Goal: Task Accomplishment & Management: Use online tool/utility

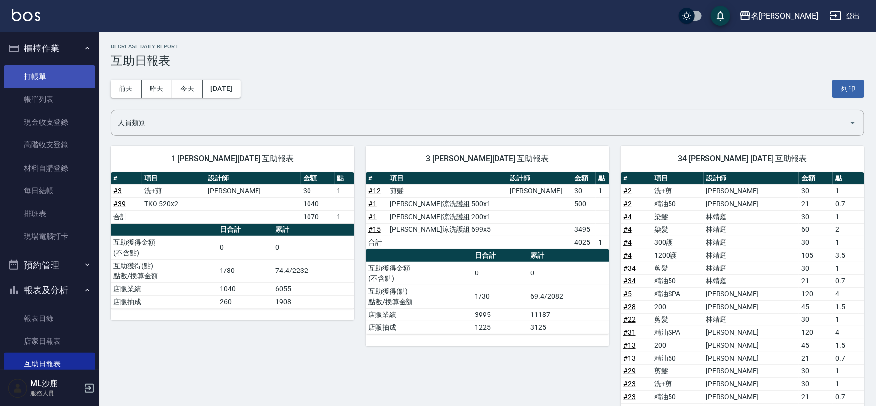
click at [48, 79] on link "打帳單" at bounding box center [49, 76] width 91 height 23
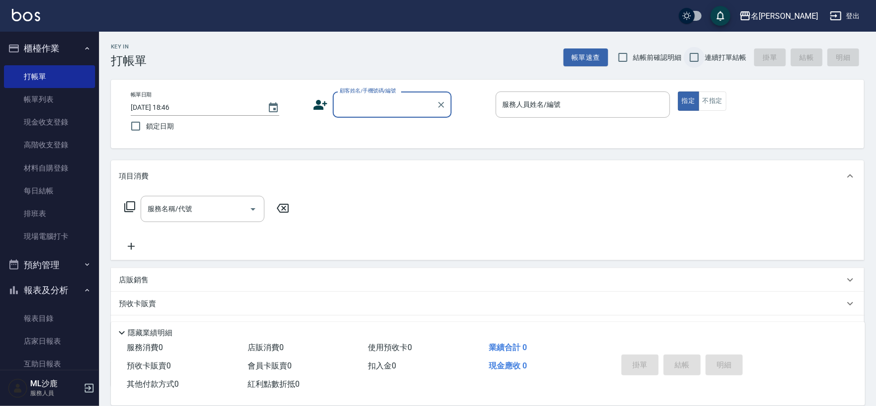
click at [698, 60] on input "連續打單結帳" at bounding box center [694, 57] width 21 height 21
checkbox input "true"
click at [370, 101] on input "顧客姓名/手機號碼/編號" at bounding box center [384, 104] width 95 height 17
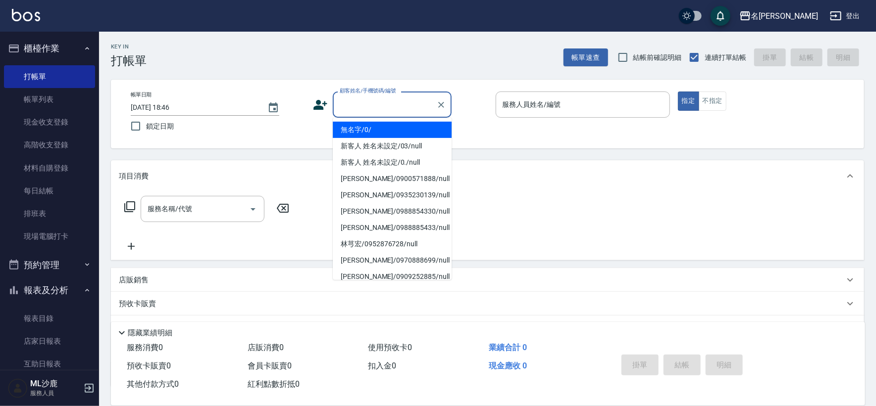
click at [374, 127] on li "無名字/0/" at bounding box center [392, 130] width 119 height 16
type input "無名字/0/"
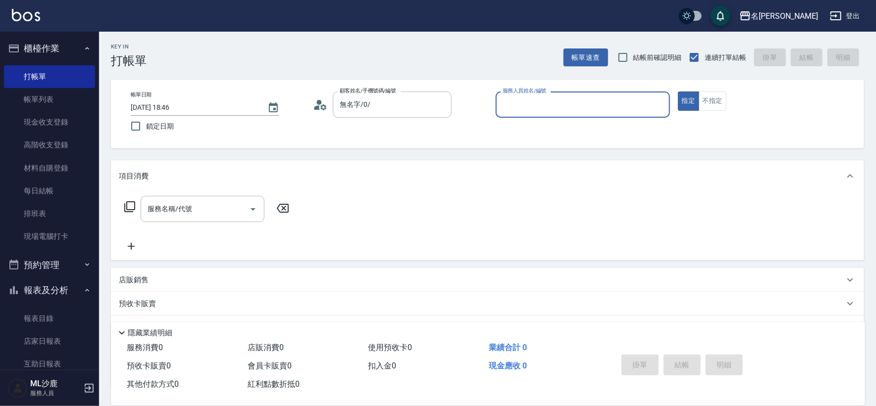
type input "0"
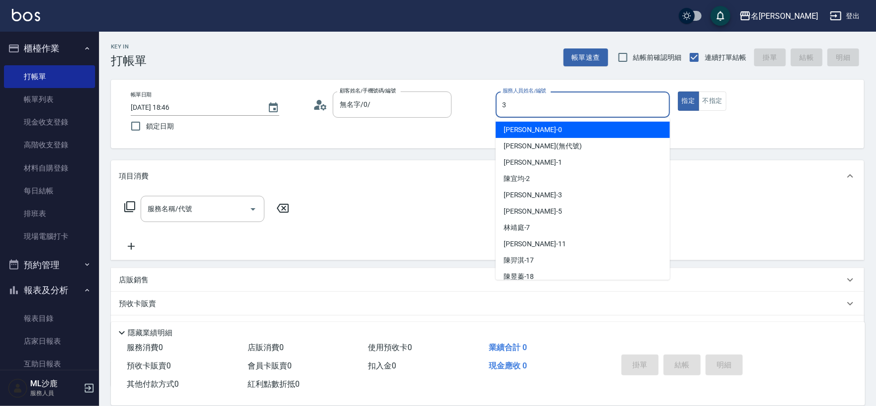
type input "[PERSON_NAME]-3"
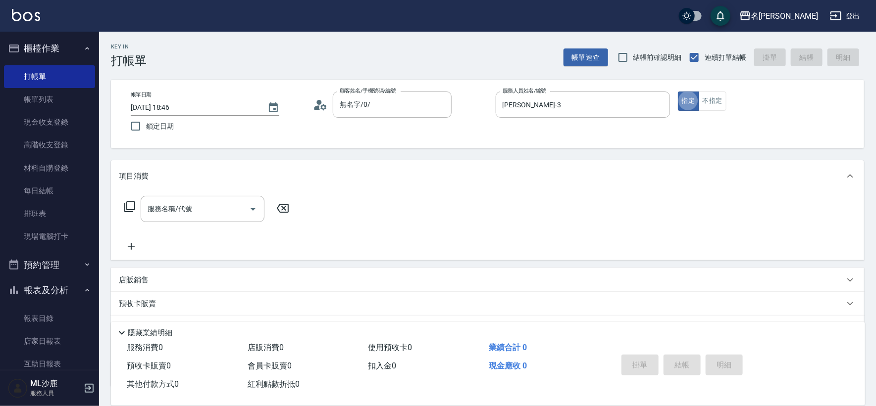
type button "true"
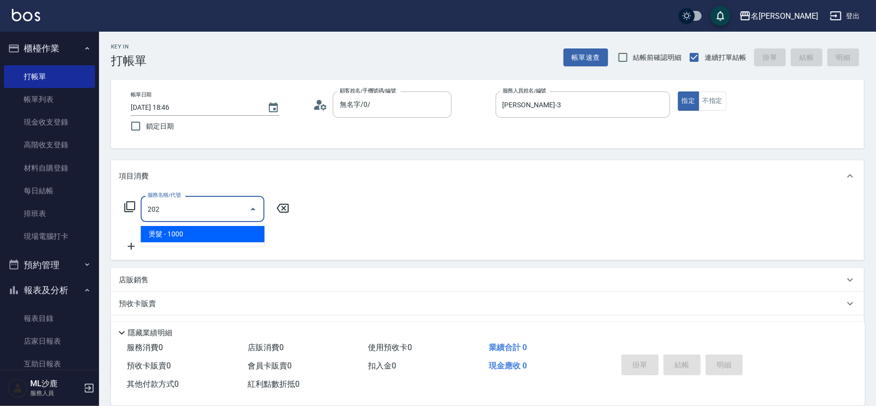
type input "燙髮(202)"
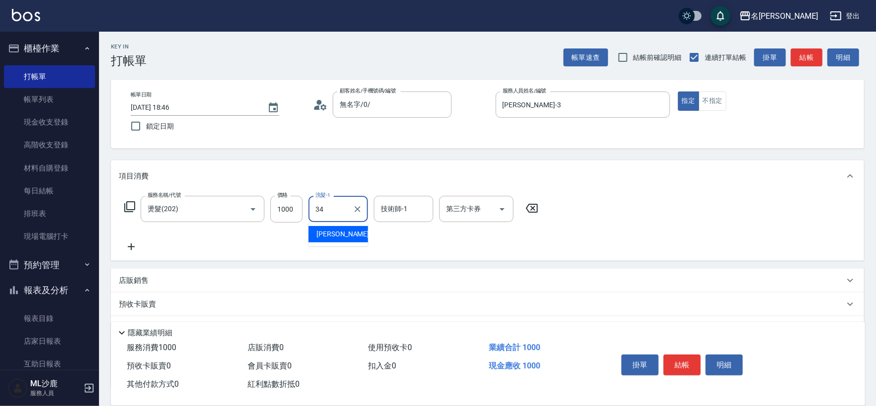
type input "[PERSON_NAME]-34"
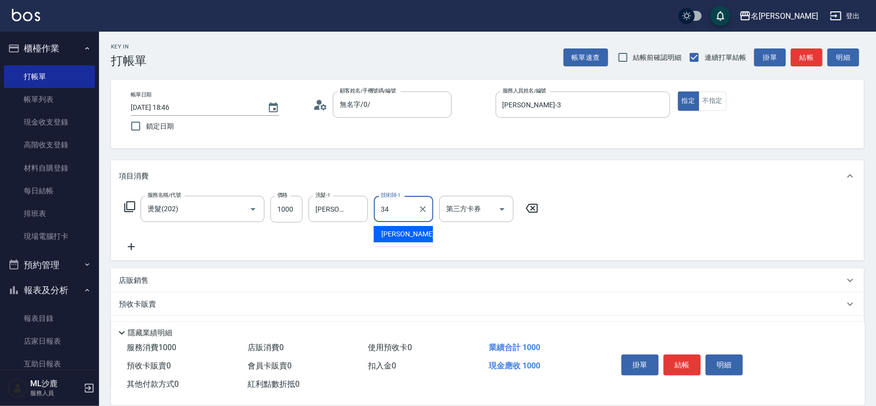
type input "[PERSON_NAME]-34"
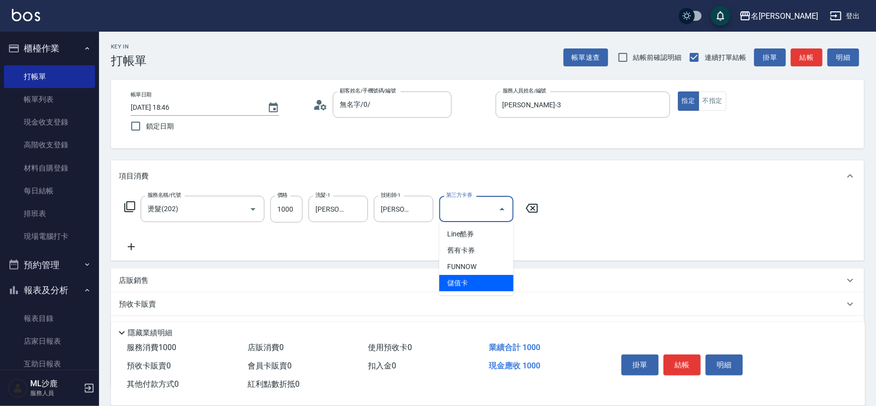
type input "儲值卡"
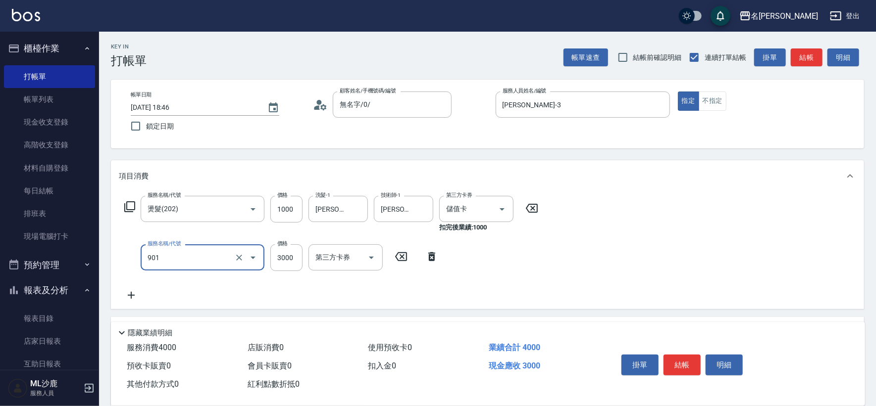
type input "儲值3000(901)"
type input "2300"
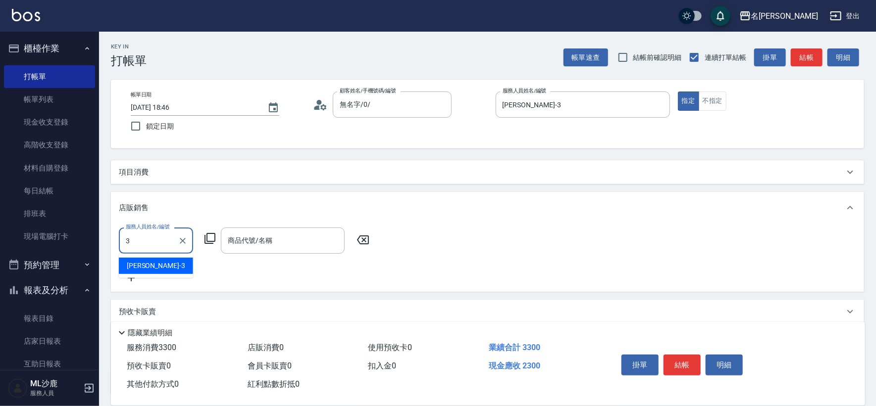
type input "[PERSON_NAME]-3"
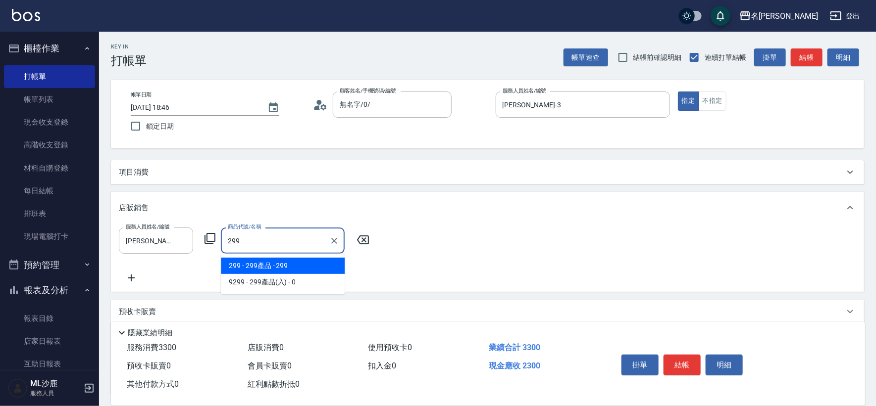
type input "299產品"
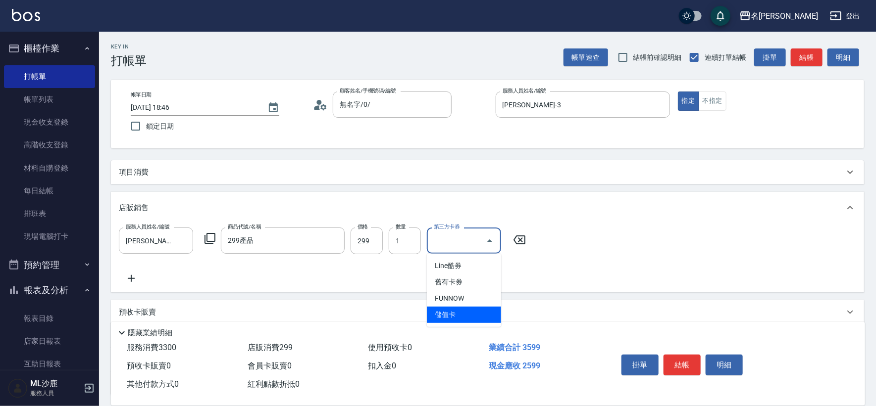
type input "儲值卡"
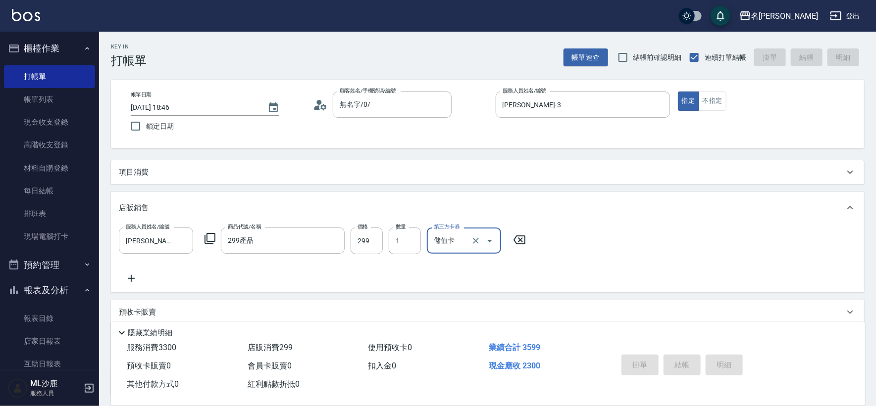
type input "[DATE] 18:47"
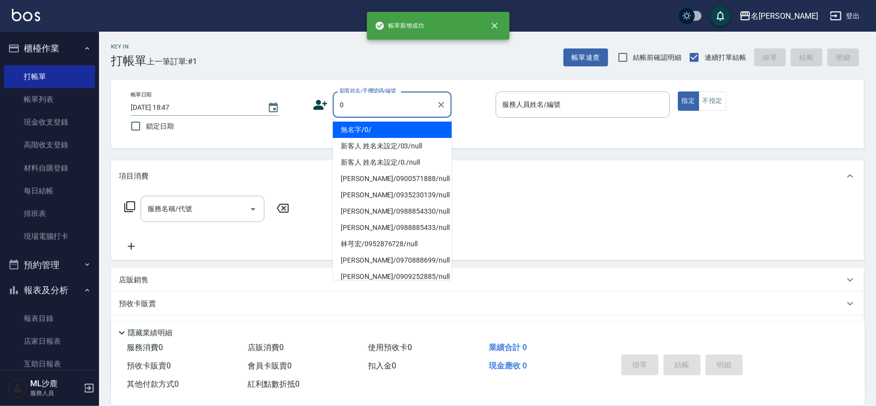
type input "無名字/0/"
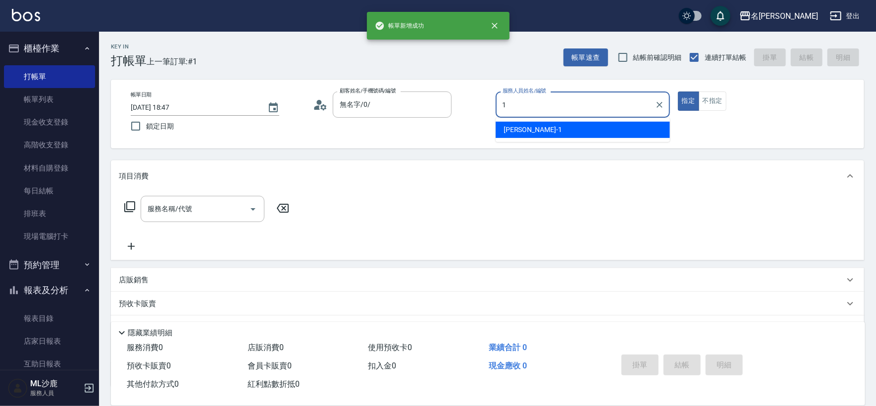
type input "[PERSON_NAME]1"
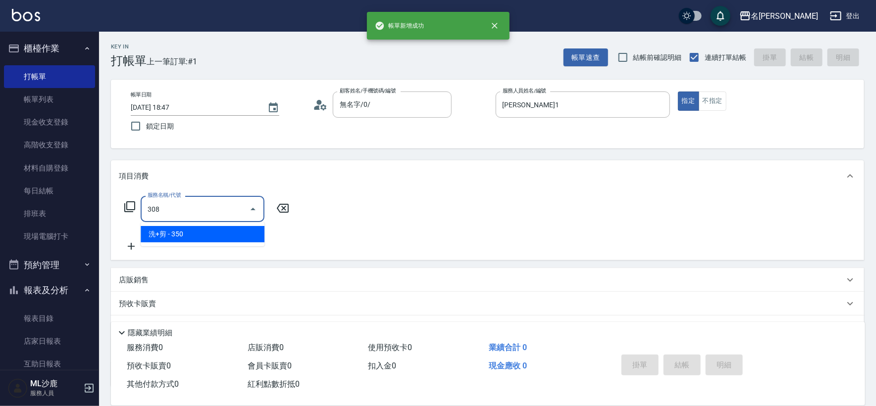
type input "洗+剪(308)"
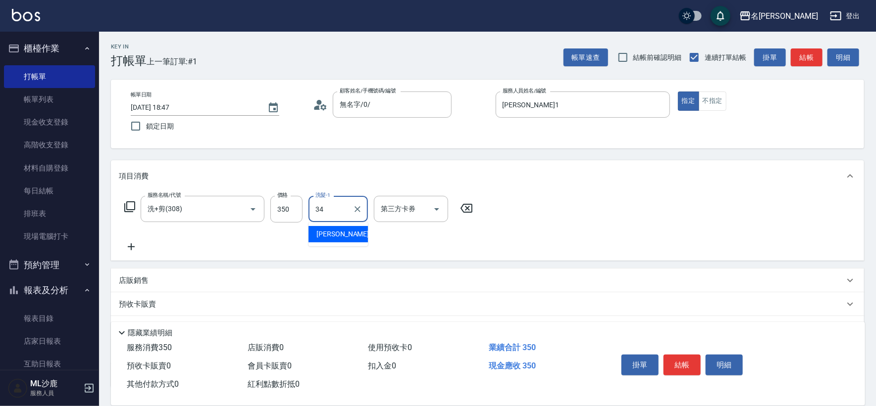
type input "[PERSON_NAME]-34"
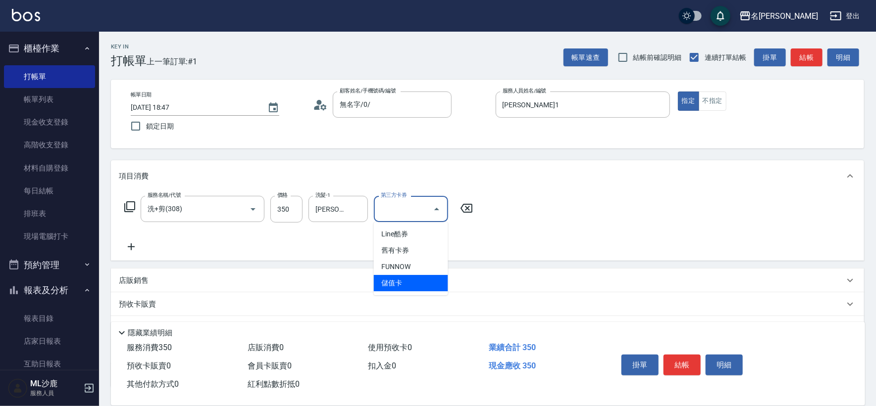
type input "儲值卡"
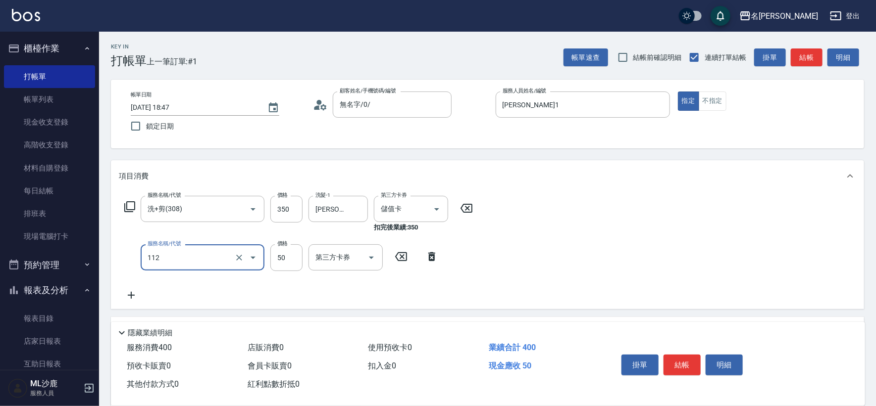
type input "精油50(112)"
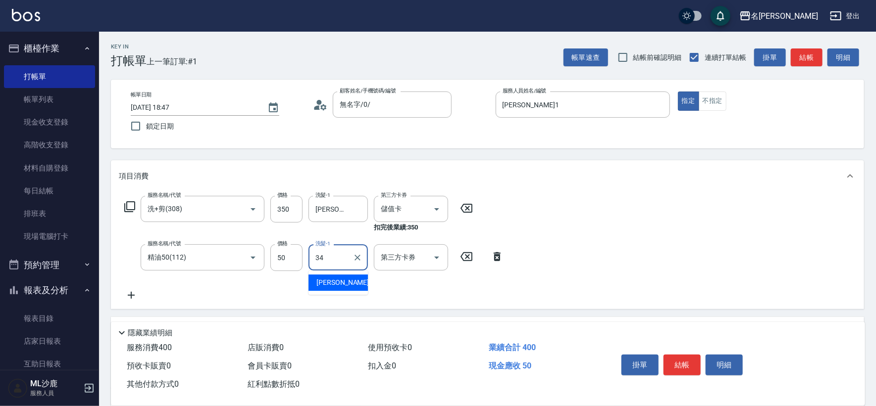
type input "[PERSON_NAME]-34"
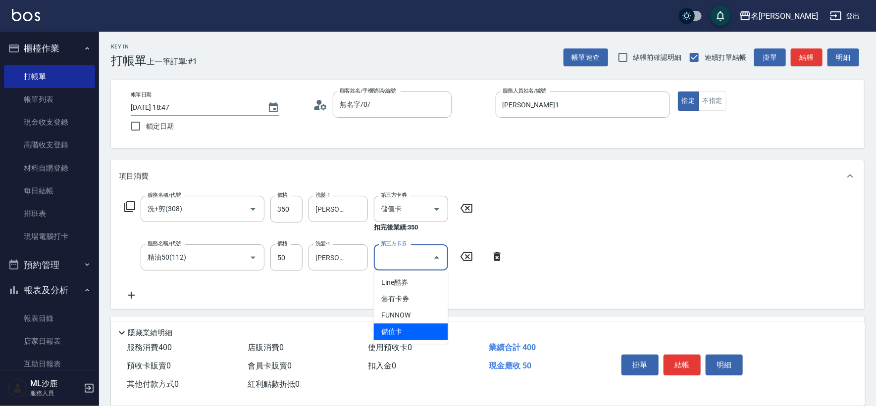
type input "儲值卡"
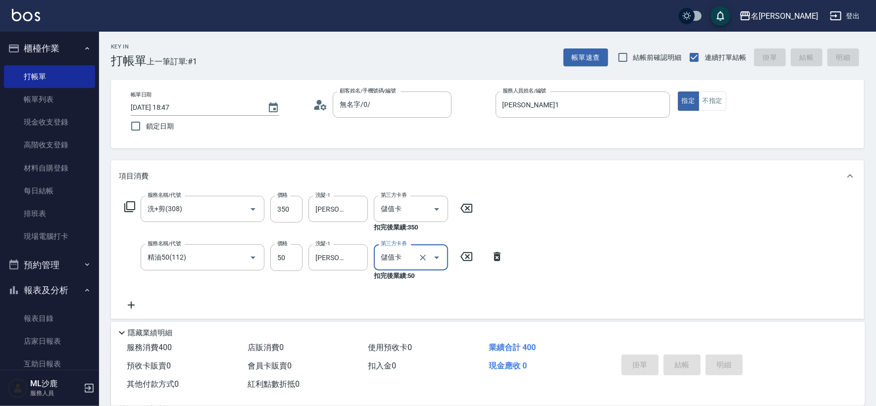
type input "[DATE] 18:48"
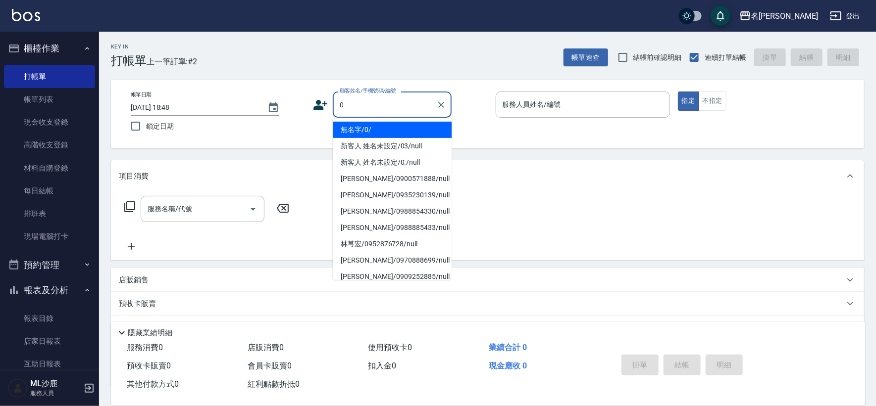
type input "無名字/0/"
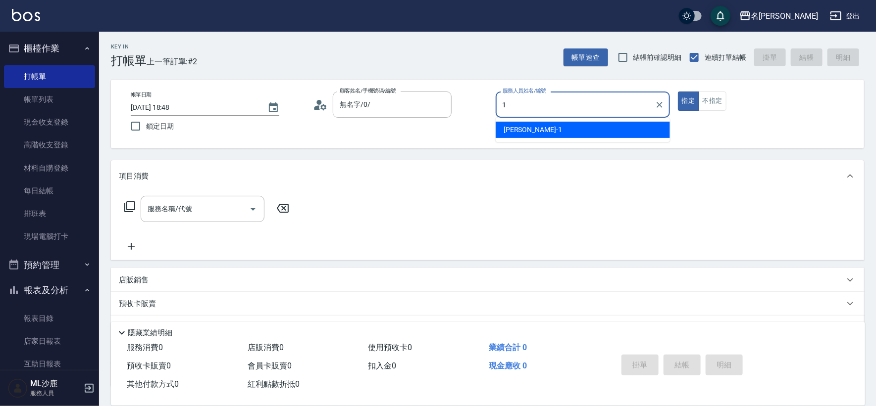
type input "[PERSON_NAME]1"
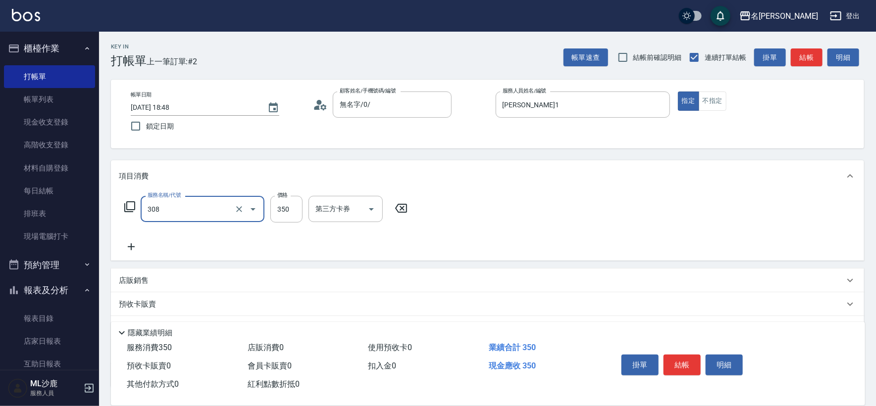
type input "洗+剪(308)"
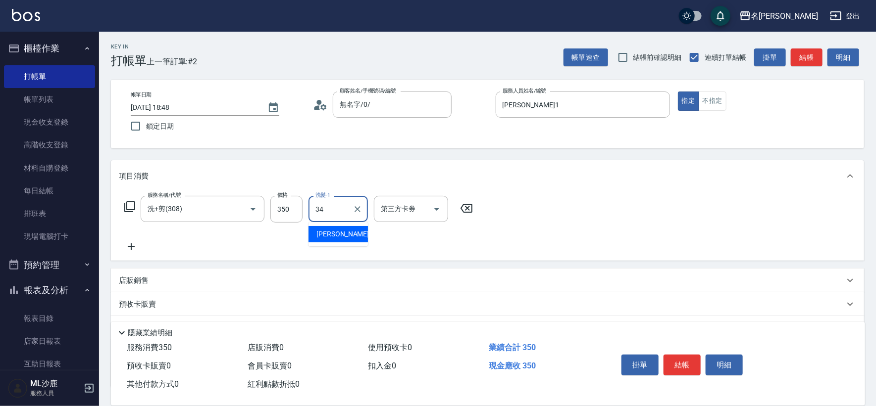
type input "[PERSON_NAME]-34"
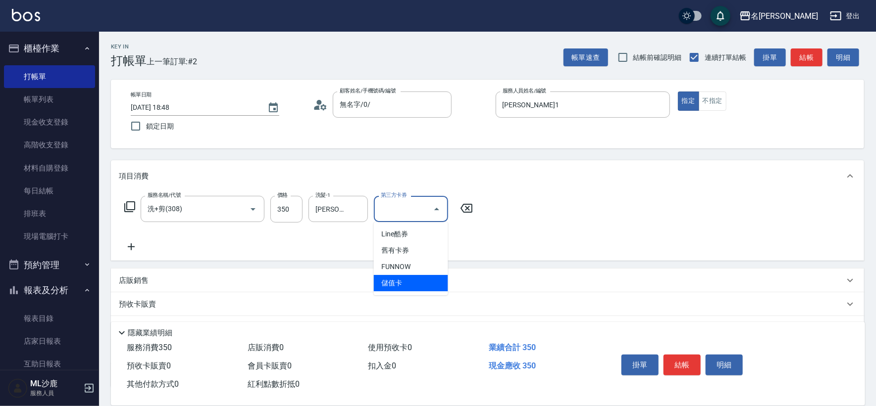
type input "儲值卡"
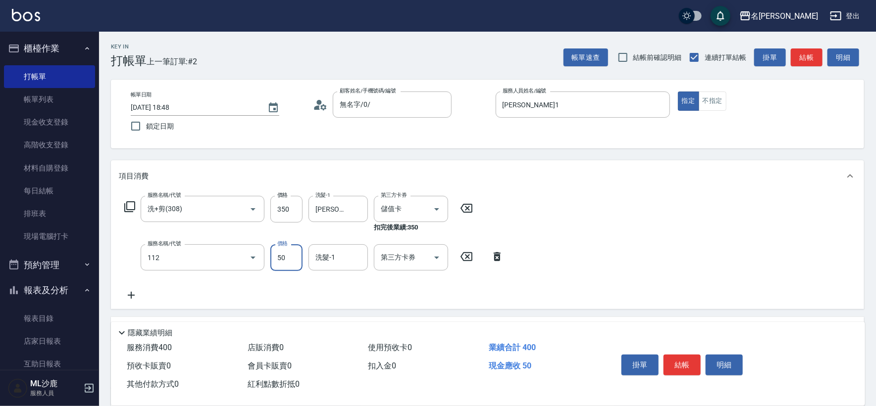
type input "精油50(112)"
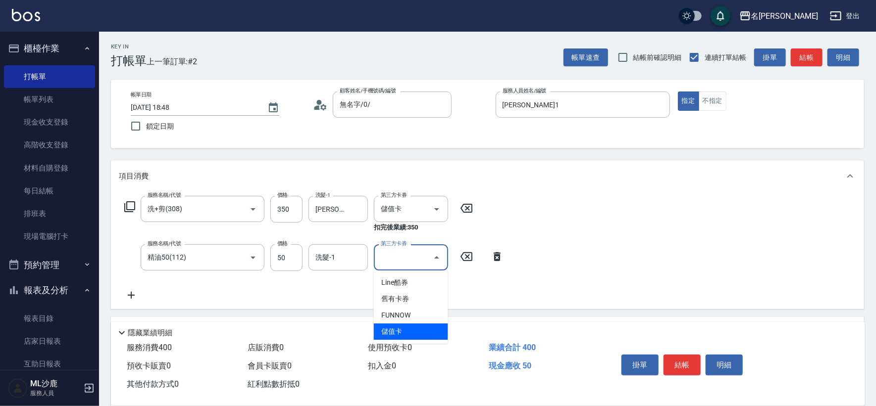
type input "儲值卡"
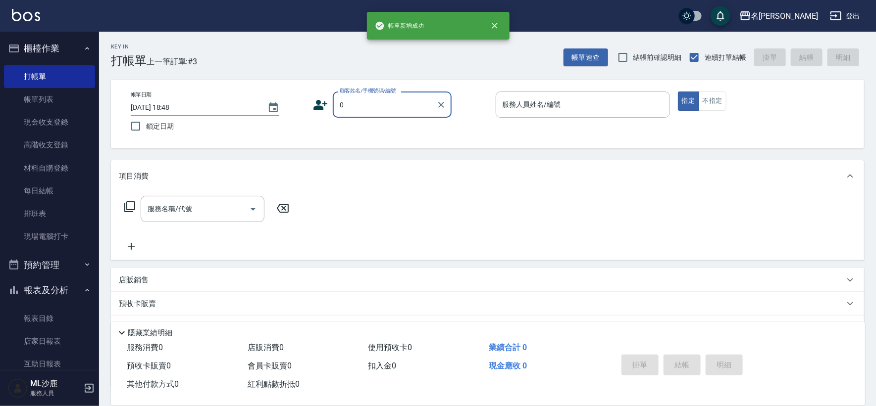
type input "無名字/0/"
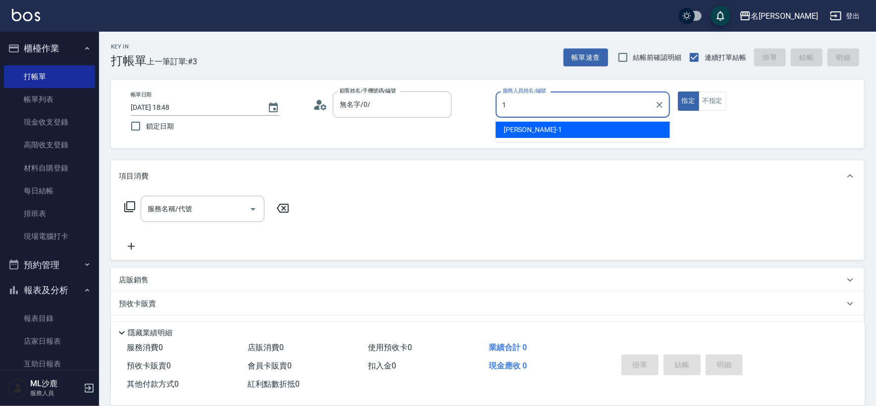
type input "[PERSON_NAME]1"
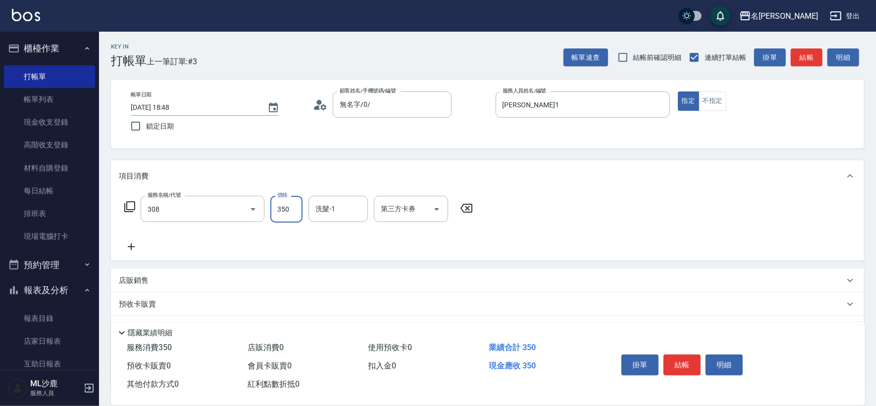
type input "洗+剪(308)"
type input "[PERSON_NAME]-34"
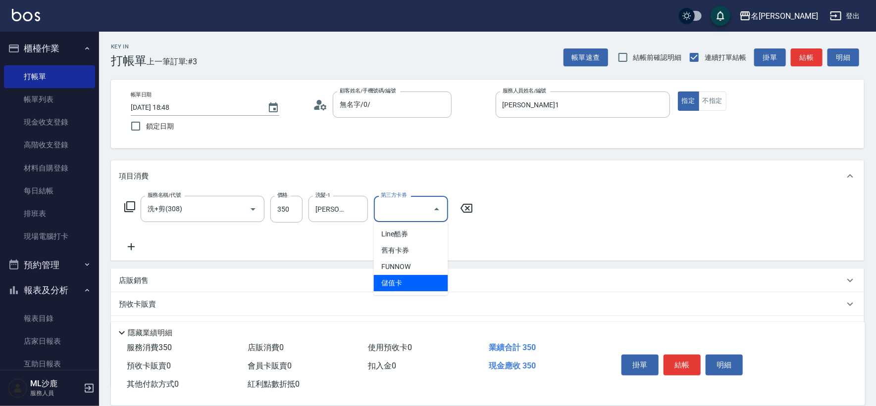
type input "儲值卡"
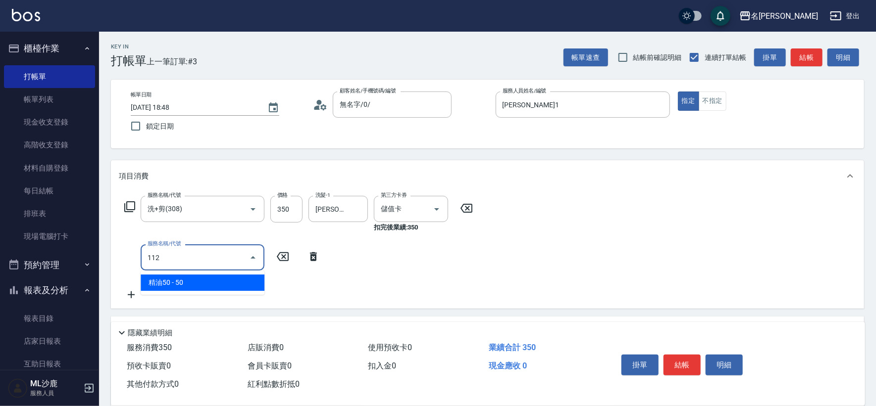
type input "精油50(112)"
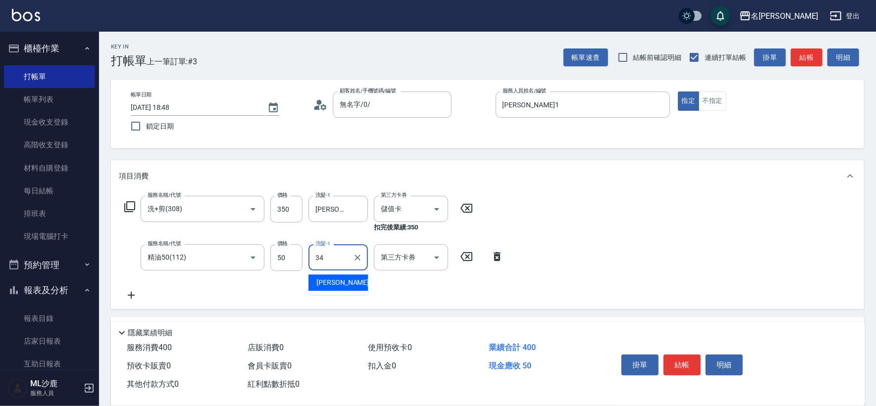
type input "[PERSON_NAME]-34"
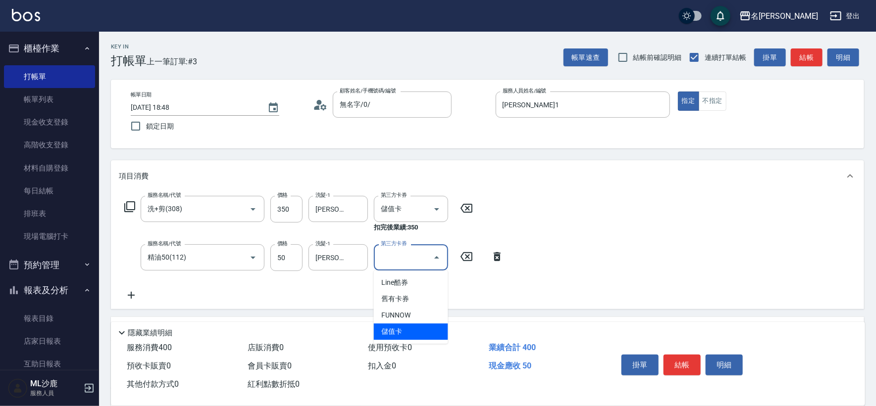
type input "儲值卡"
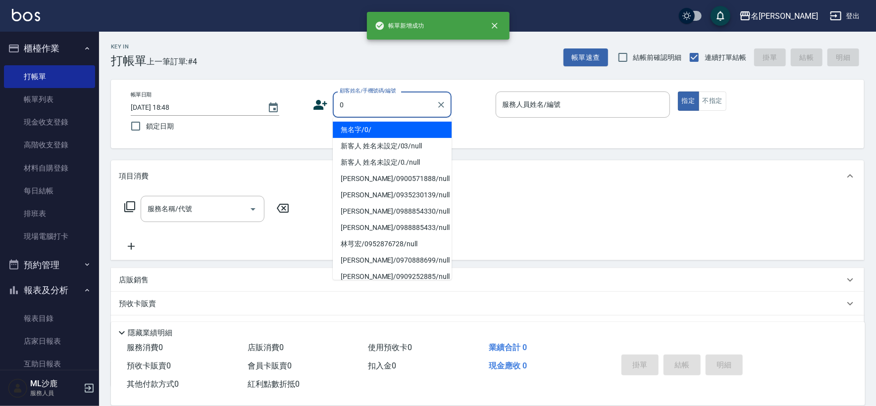
type input "無名字/0/"
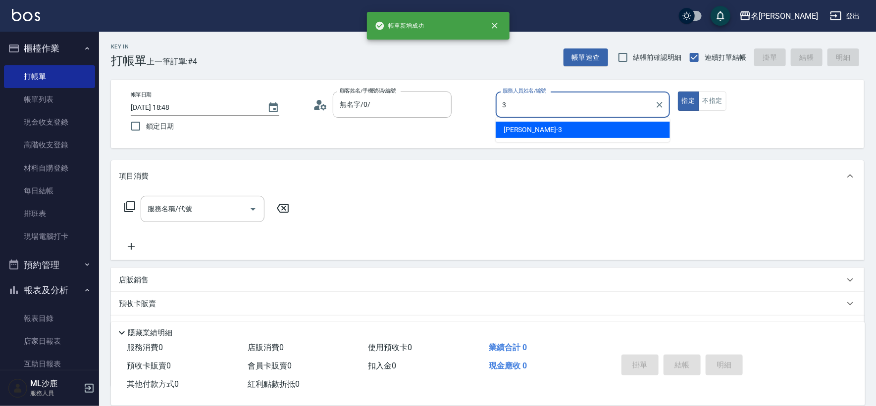
type input "[PERSON_NAME]-3"
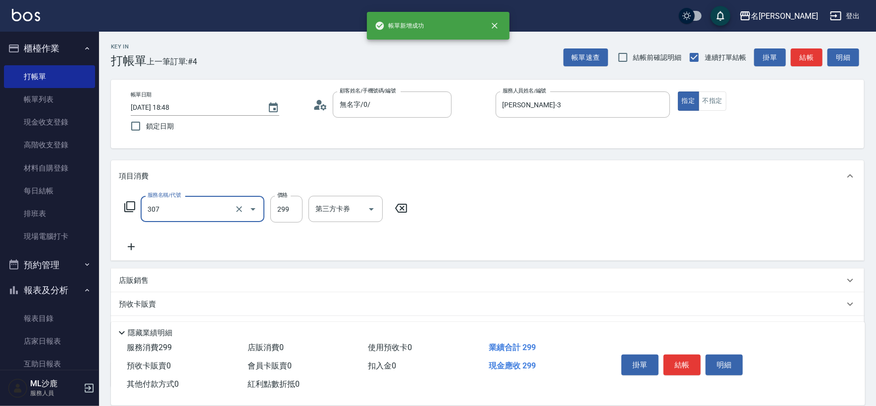
type input "剪髮(307)"
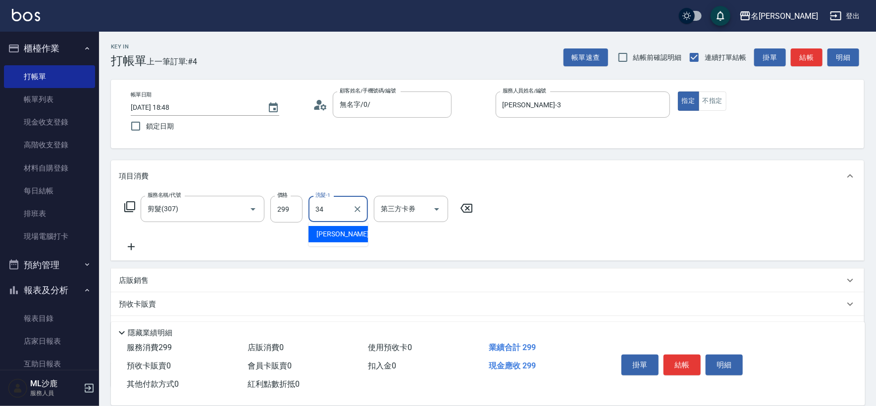
type input "[PERSON_NAME]-34"
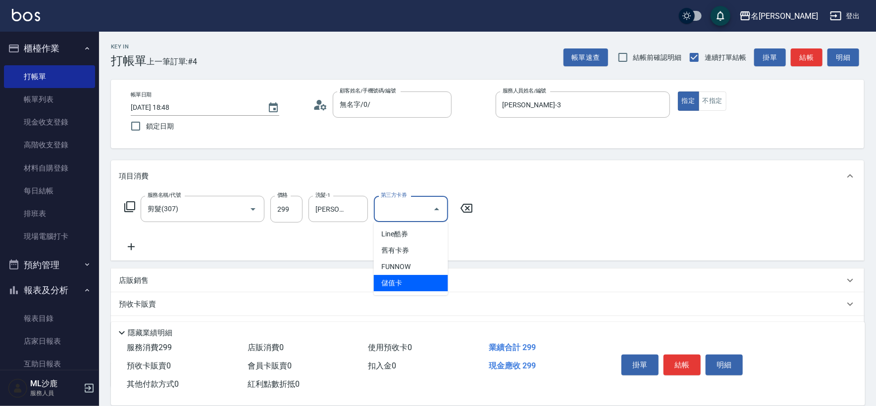
type input "儲值卡"
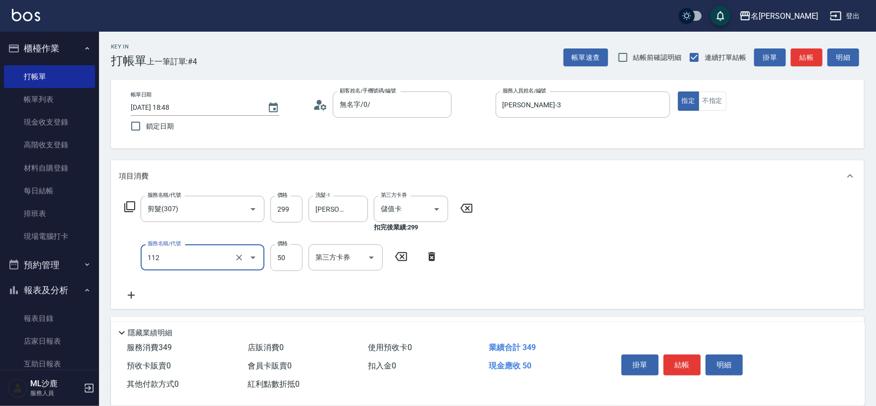
type input "精油50(112)"
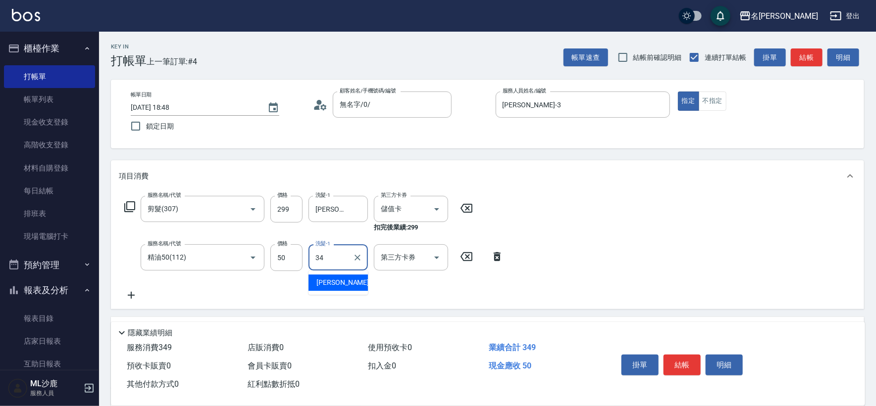
type input "[PERSON_NAME]-34"
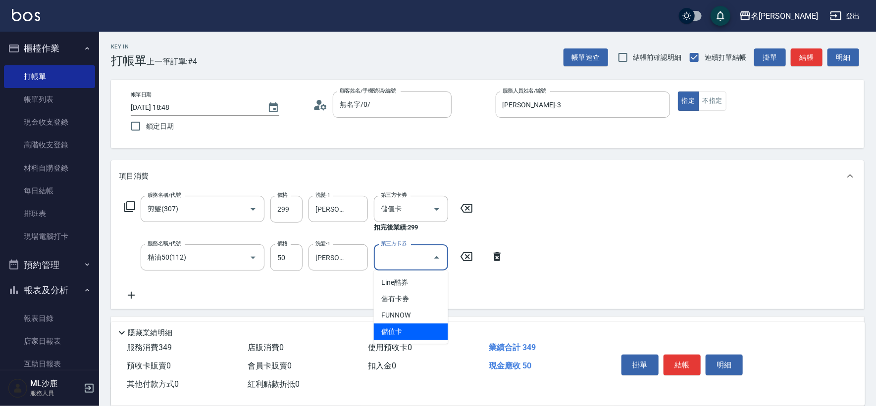
type input "儲值卡"
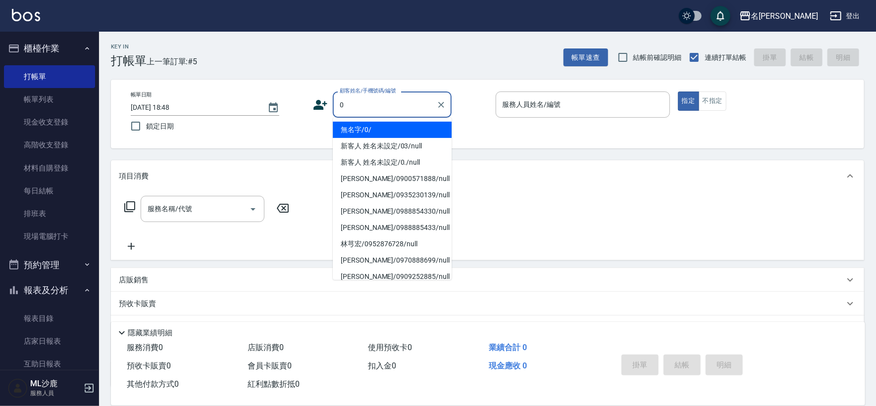
type input "無名字/0/"
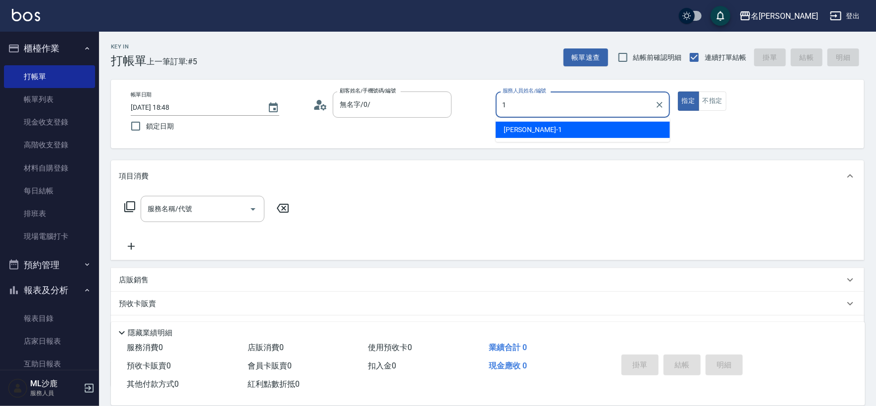
type input "[PERSON_NAME]1"
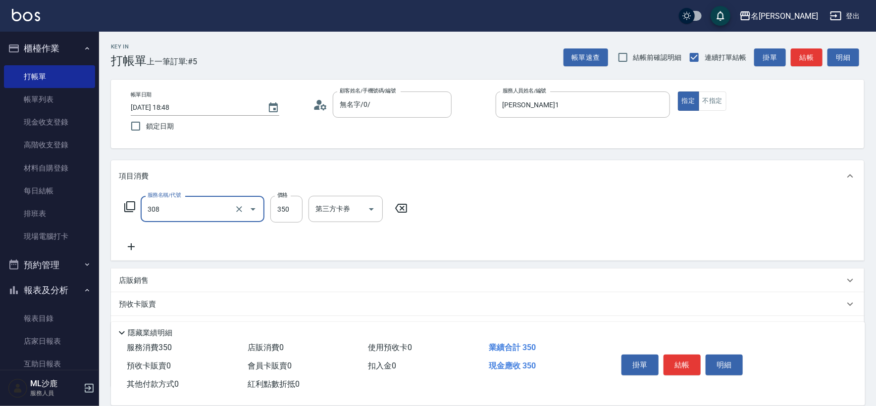
type input "洗+剪(308)"
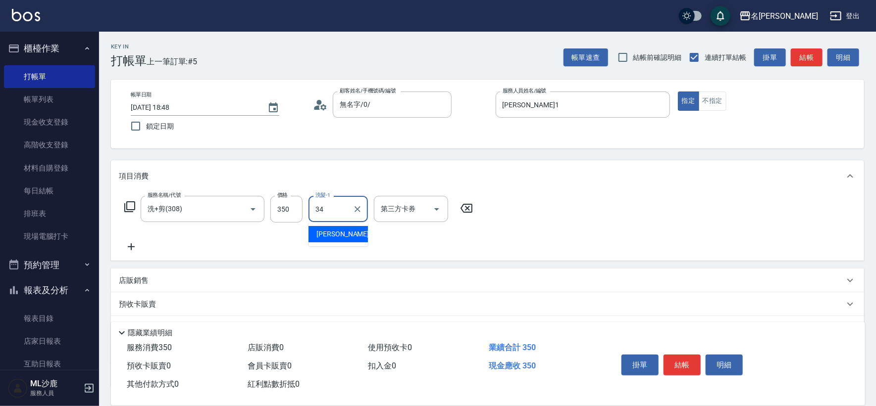
type input "[PERSON_NAME]-34"
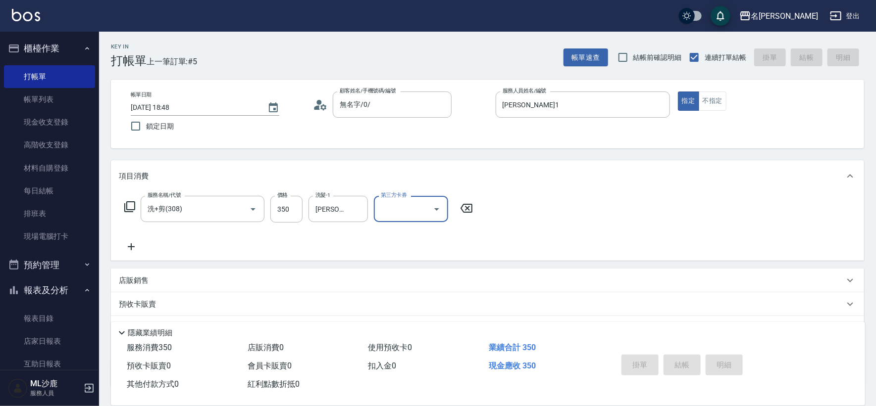
type input "[DATE] 18:49"
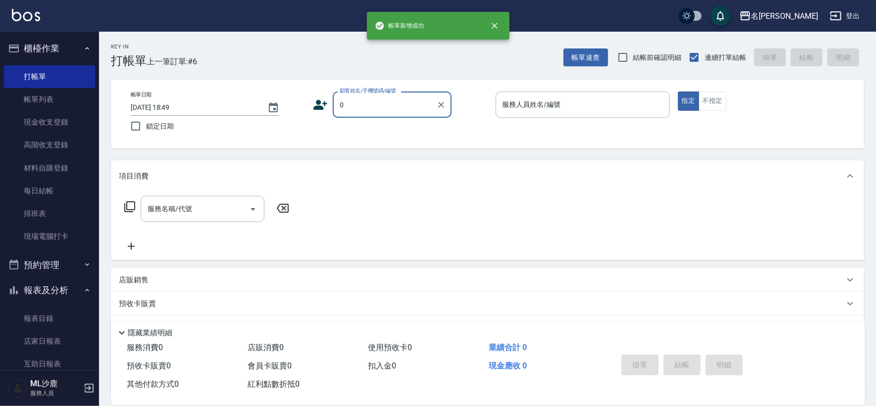
type input "無名字/0/"
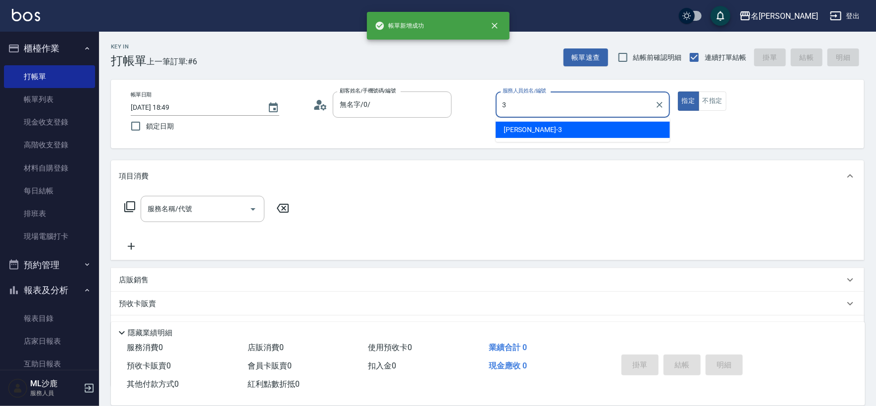
type input "[PERSON_NAME]-3"
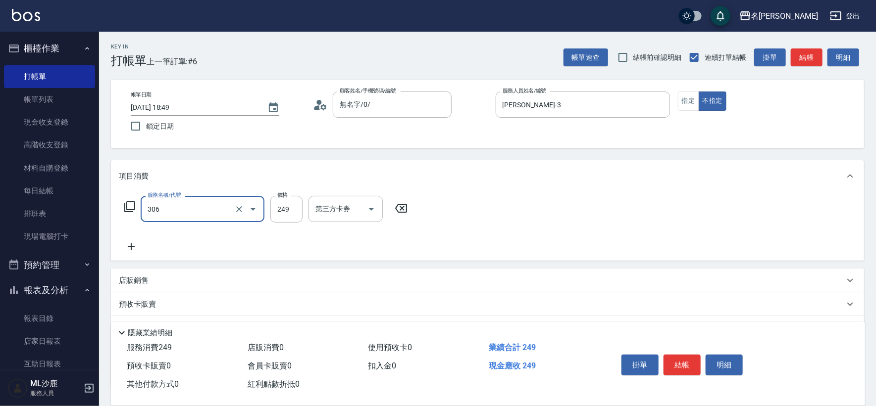
type input "剪髮(306)"
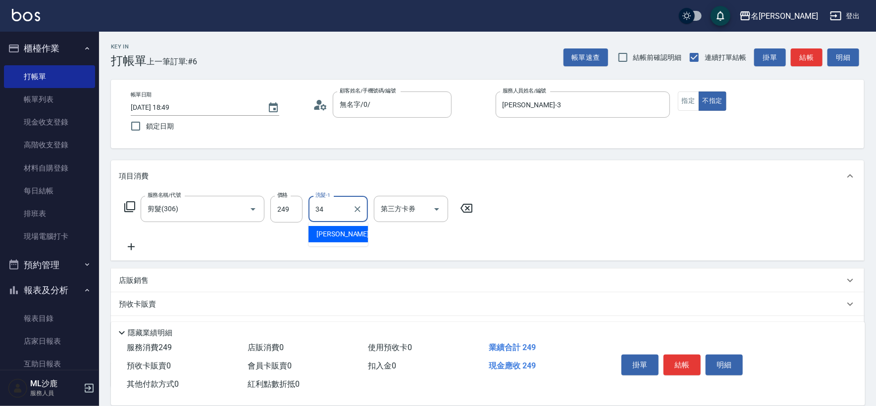
type input "[PERSON_NAME]-34"
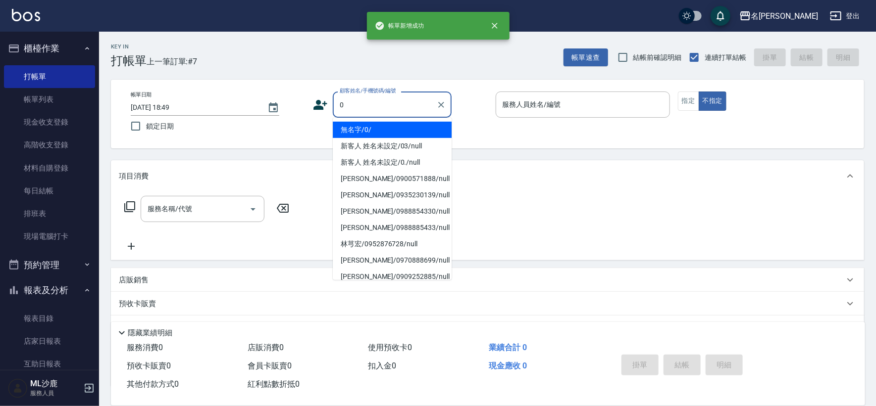
type input "無名字/0/"
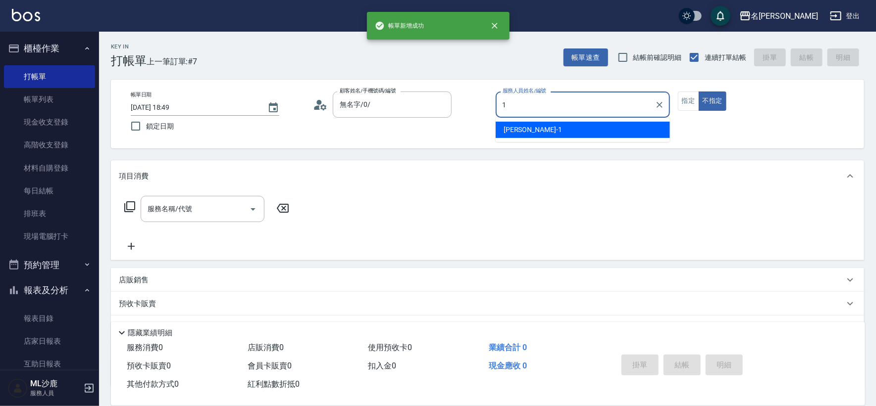
type input "[PERSON_NAME]1"
type button "false"
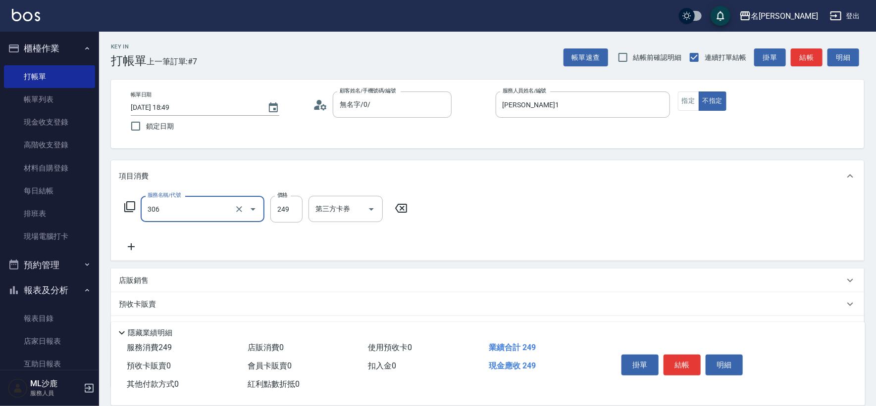
type input "剪髮(306)"
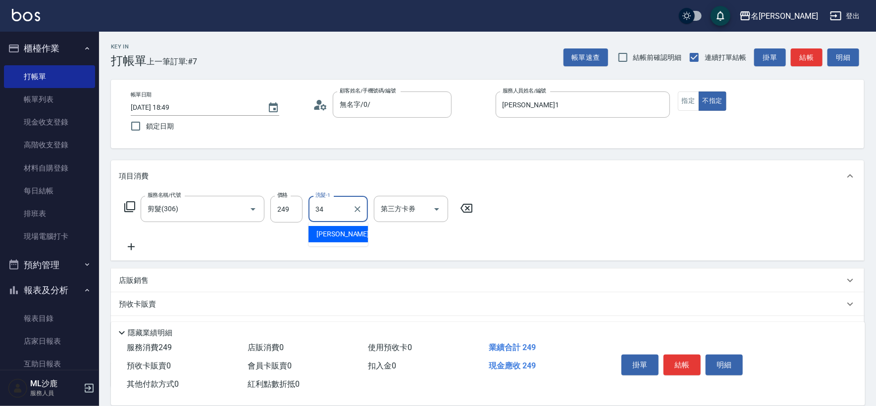
type input "[PERSON_NAME]-34"
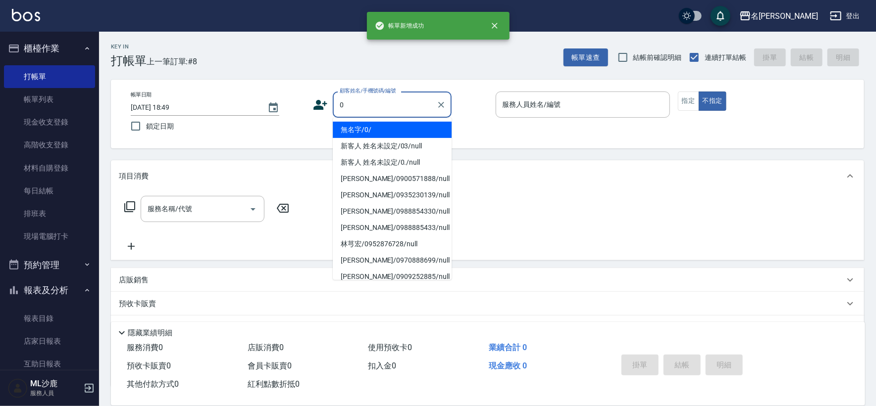
type input "無名字/0/"
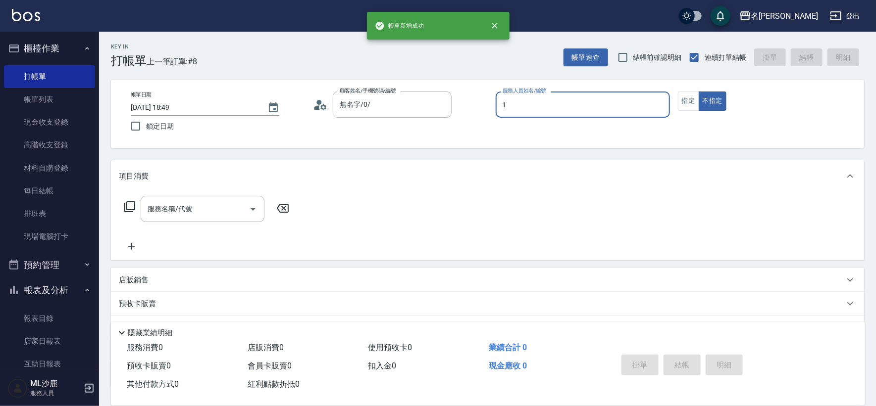
type input "[PERSON_NAME]1"
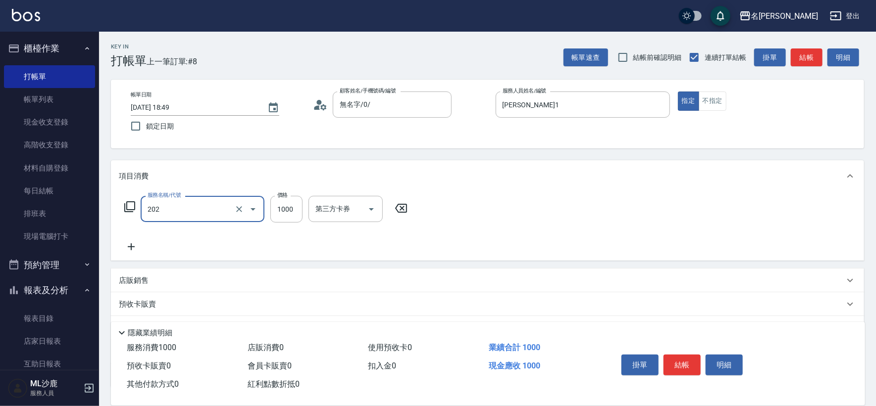
type input "燙髮(202)"
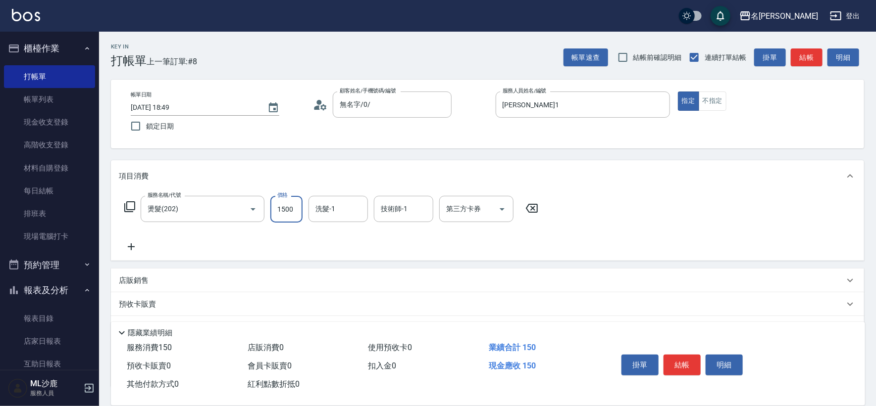
type input "1500"
type input "[PERSON_NAME]-34"
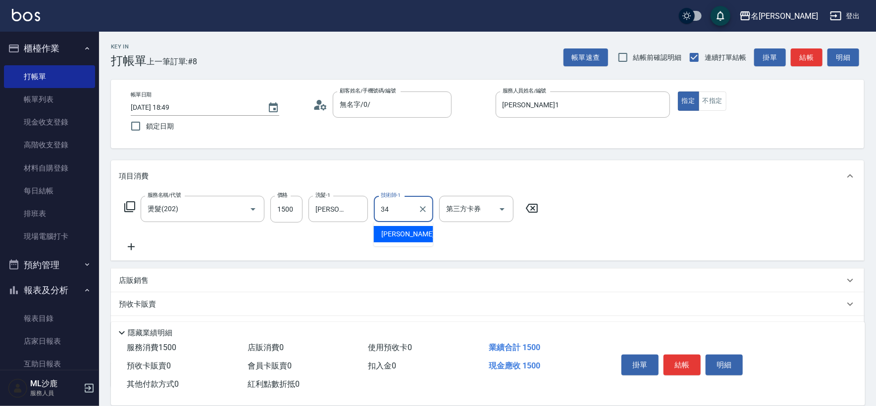
type input "[PERSON_NAME]-34"
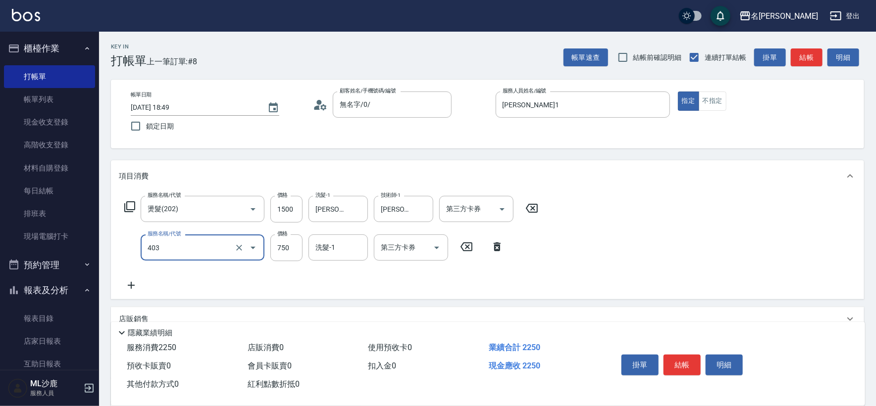
type input "750護(403)"
type input "800"
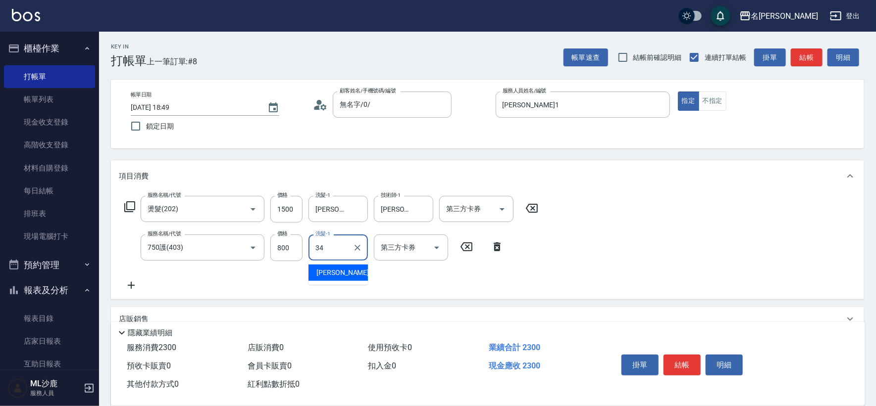
type input "[PERSON_NAME]-34"
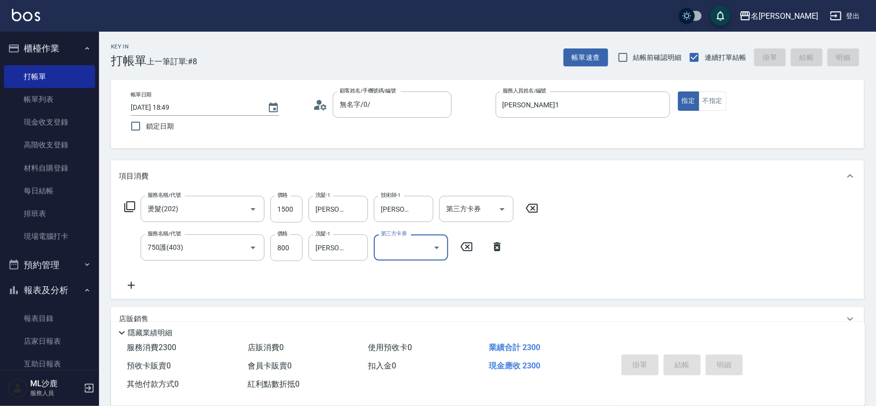
type input "[DATE] 18:50"
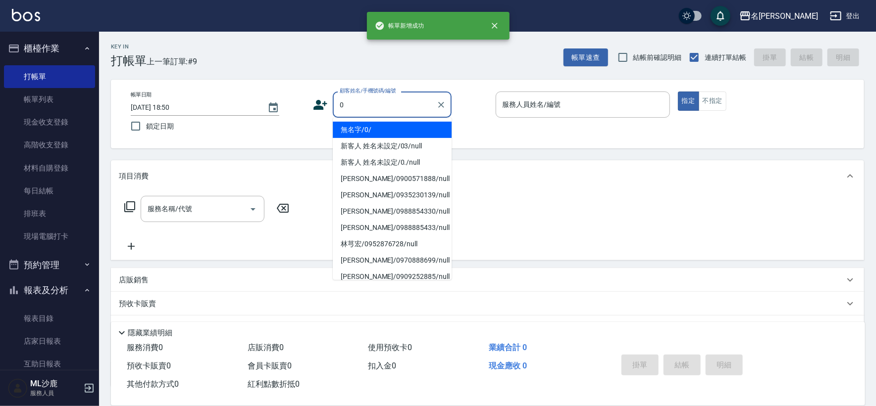
type input "無名字/0/"
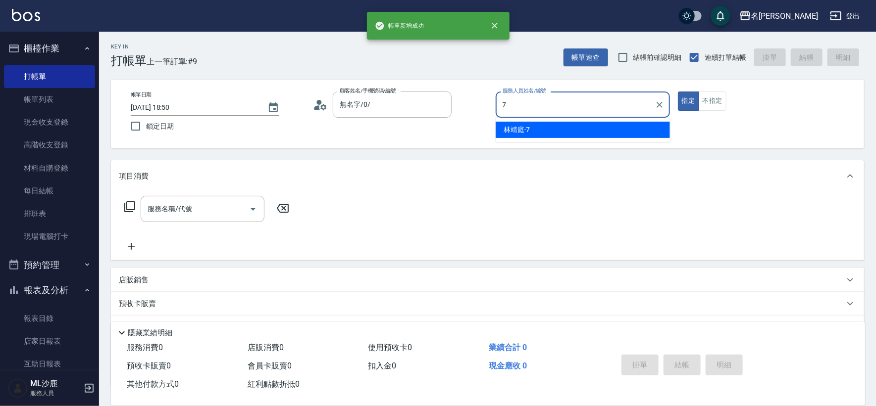
type input "[PERSON_NAME]-7"
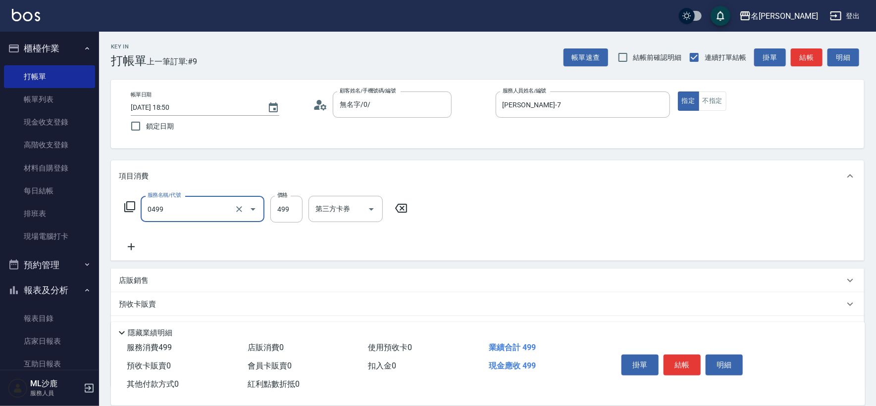
type input "[PERSON_NAME]499(0499)"
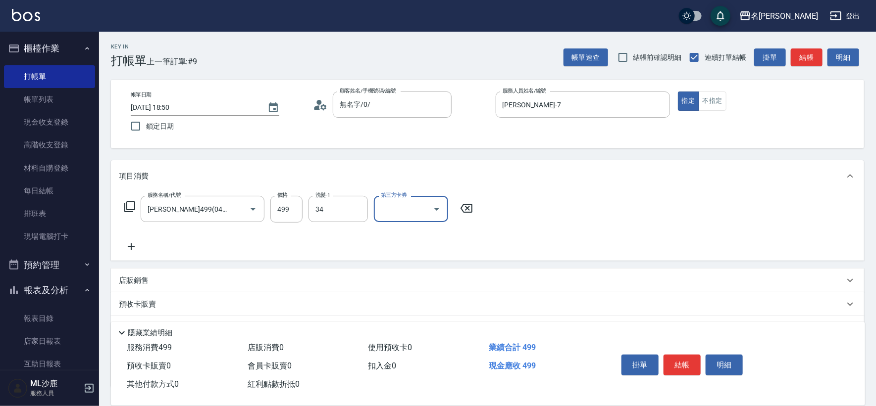
type input "[PERSON_NAME]-34"
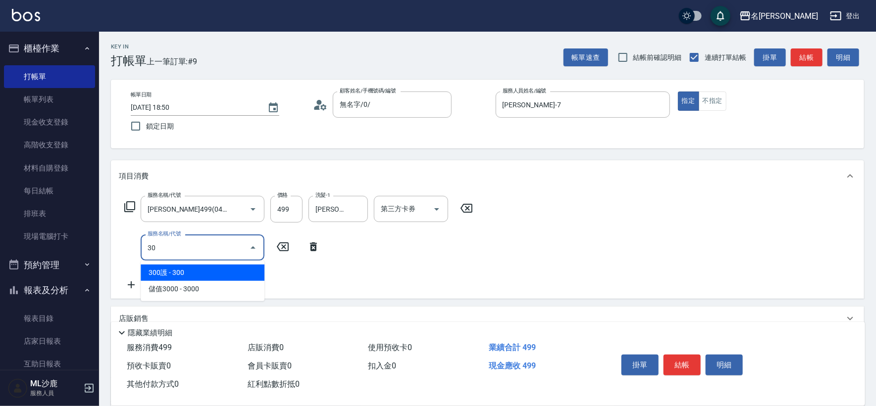
type input "305"
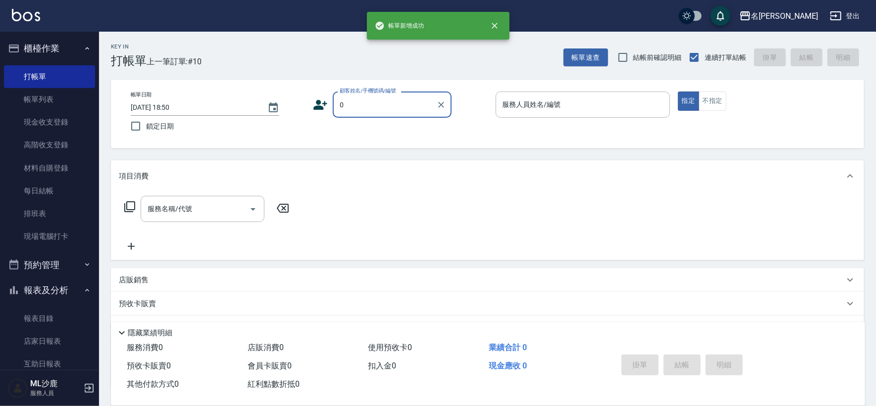
type input "無名字/0/"
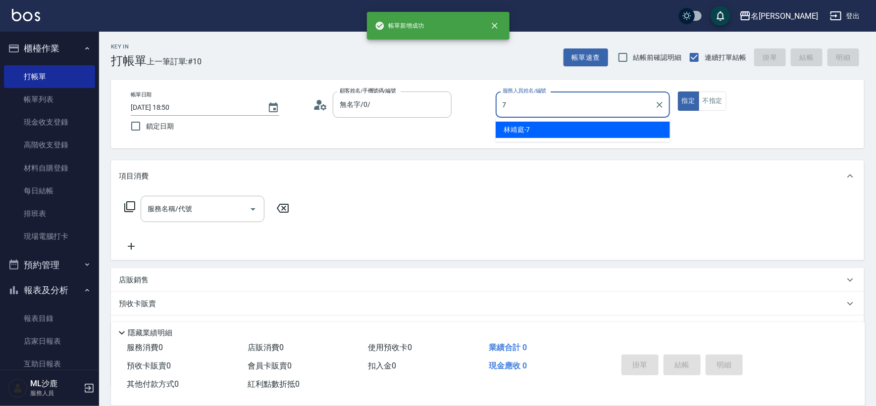
type input "[PERSON_NAME]-7"
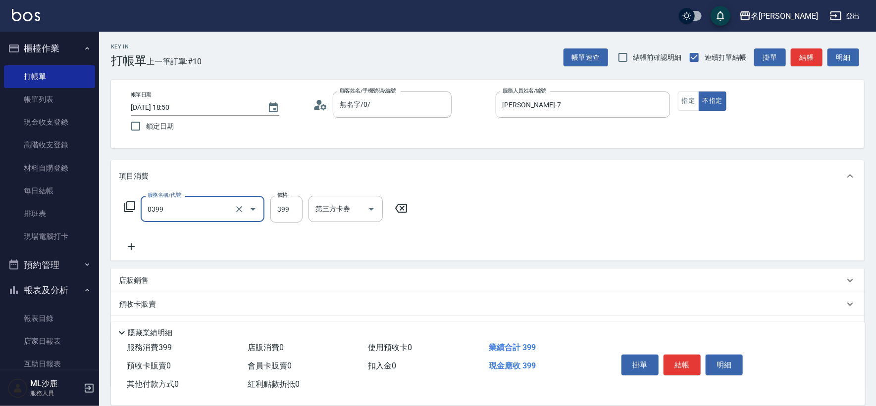
type input "海鹽399(0399)"
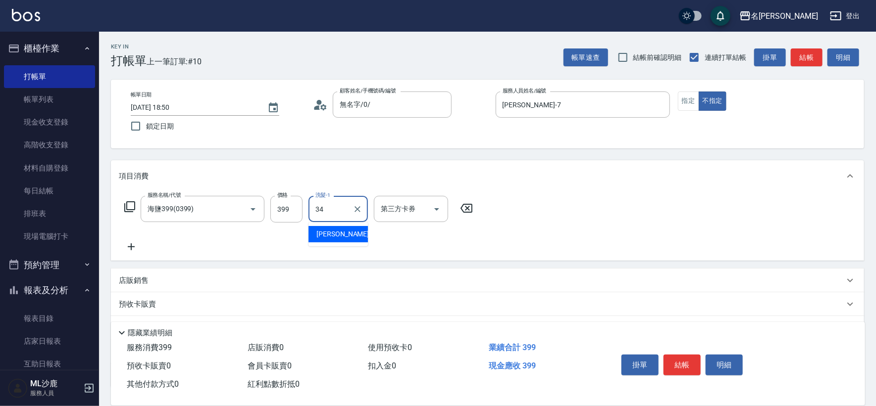
type input "[PERSON_NAME]-34"
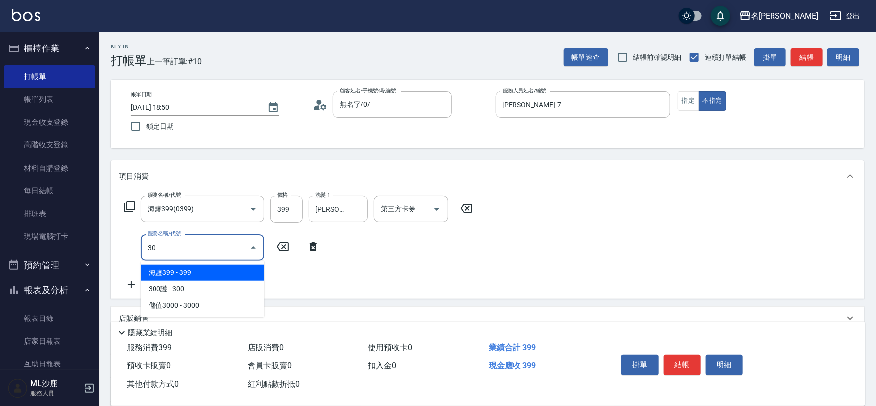
type input "304"
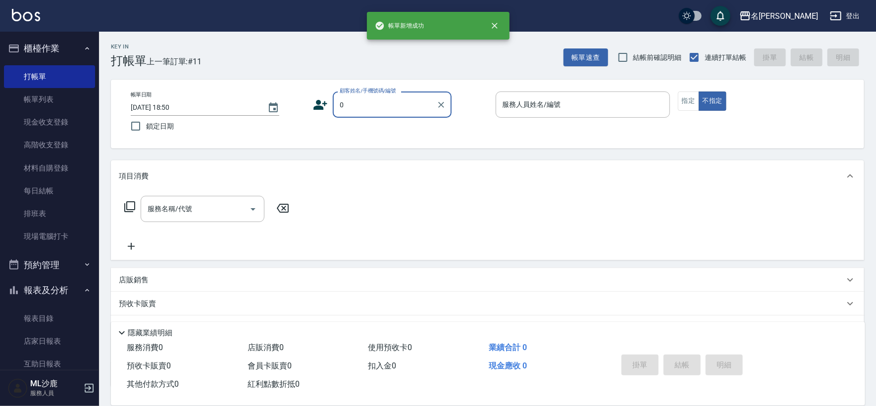
type input "無名字/0/"
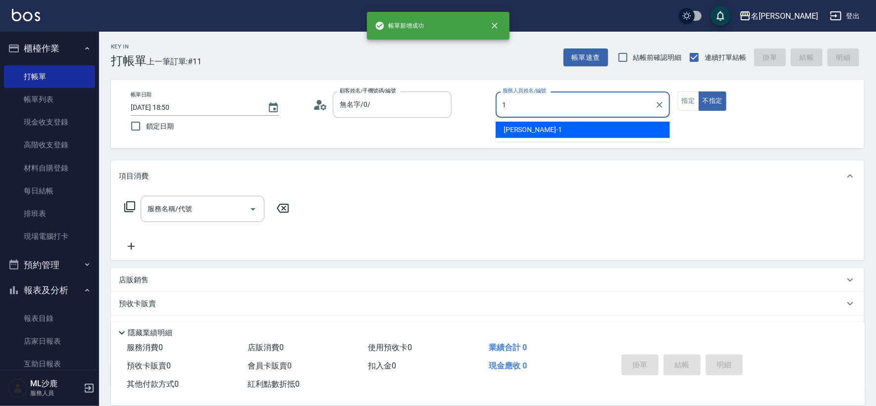
type input "[PERSON_NAME]1"
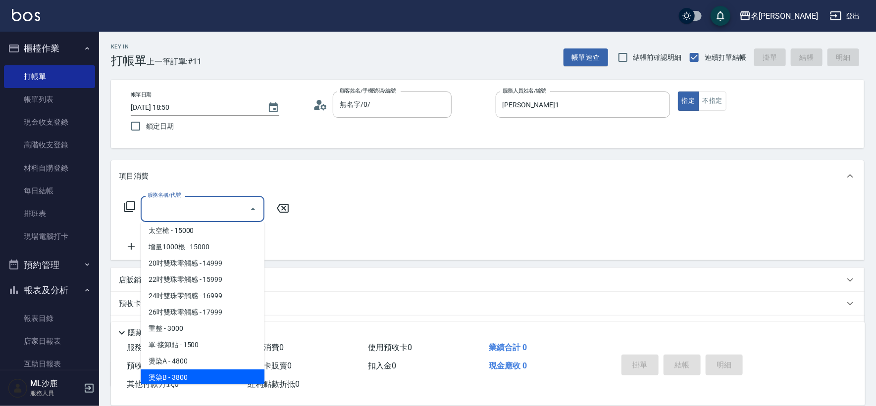
scroll to position [723, 0]
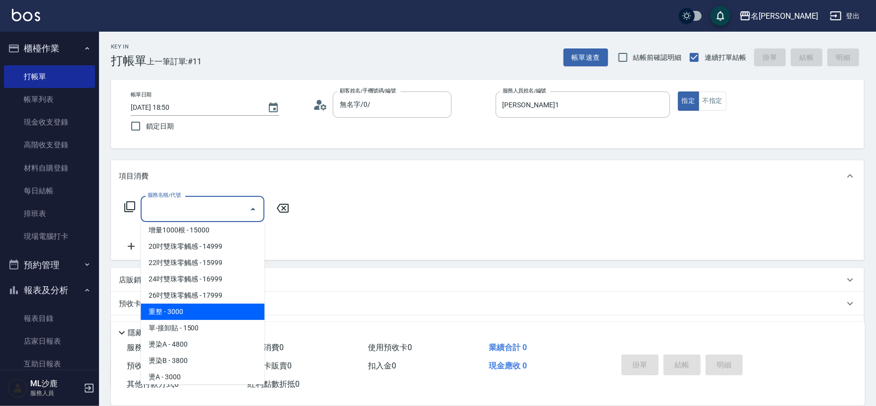
type input "重整(714)"
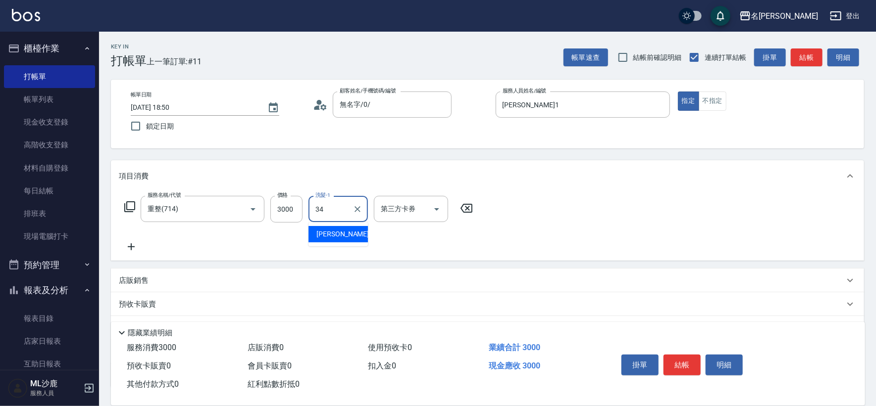
type input "[PERSON_NAME]-34"
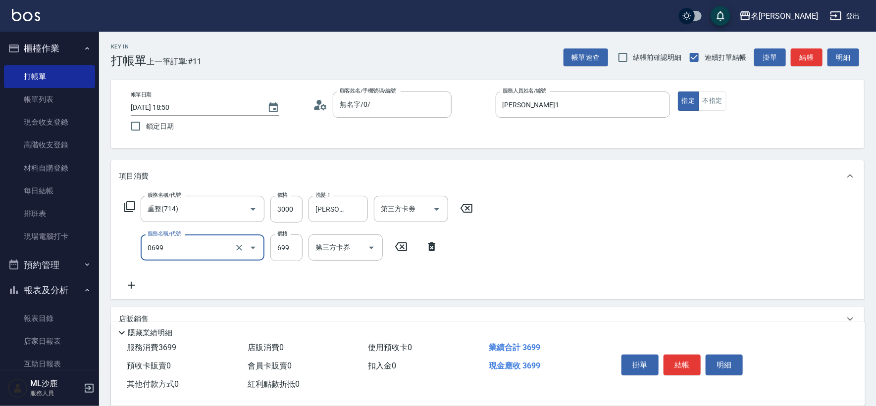
type input "精油SPA(0699)"
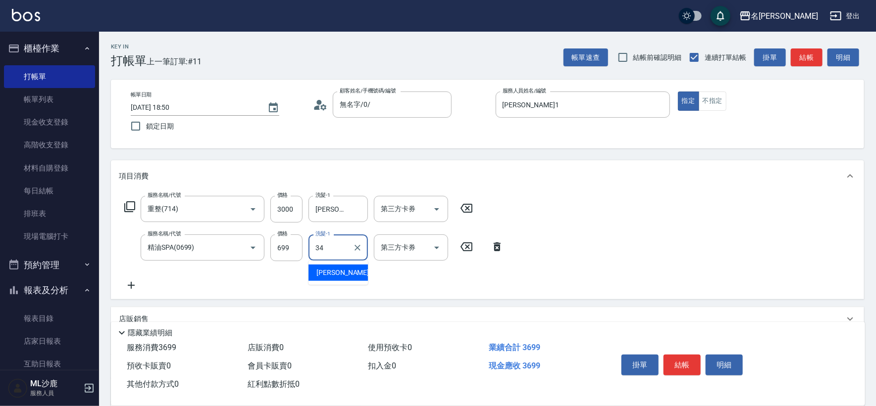
type input "[PERSON_NAME]-34"
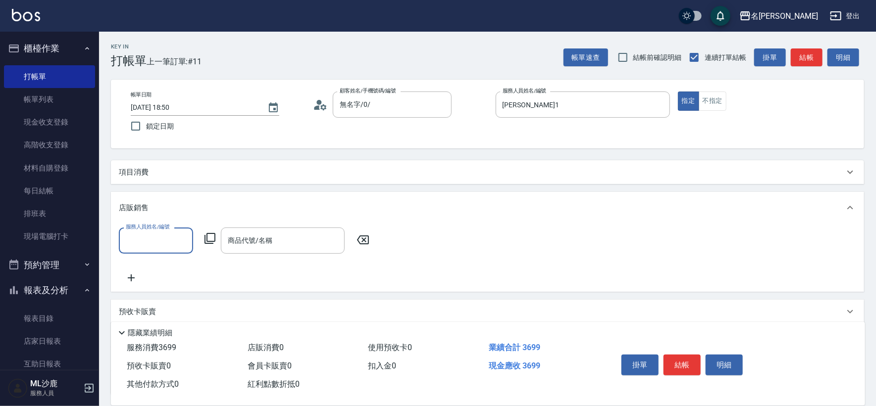
scroll to position [0, 0]
type input "[PERSON_NAME]1"
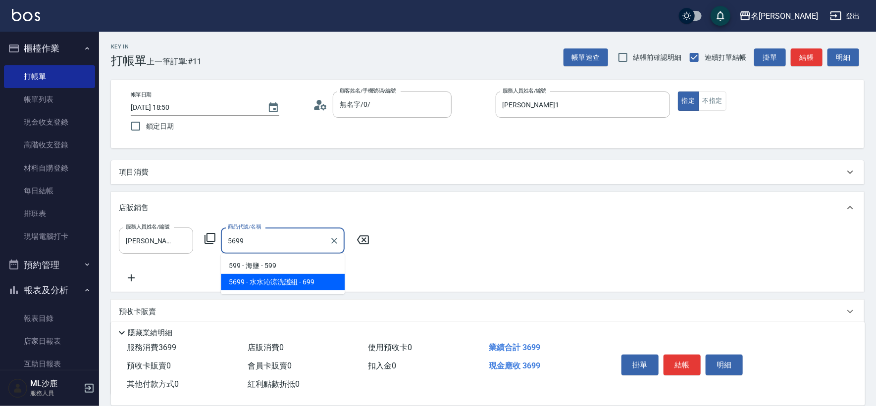
type input "[PERSON_NAME]涼洗護組"
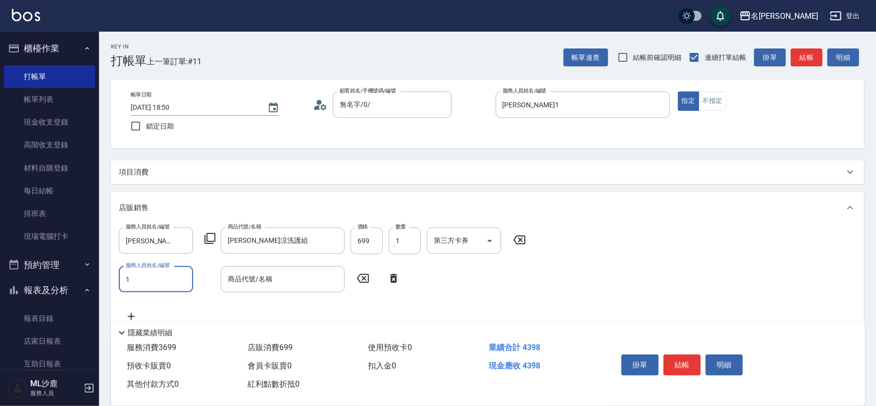
type input "[PERSON_NAME]1"
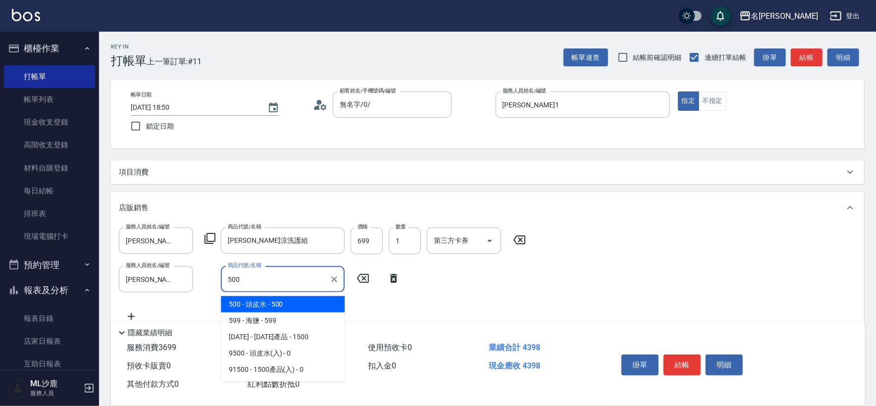
type input "頭皮水"
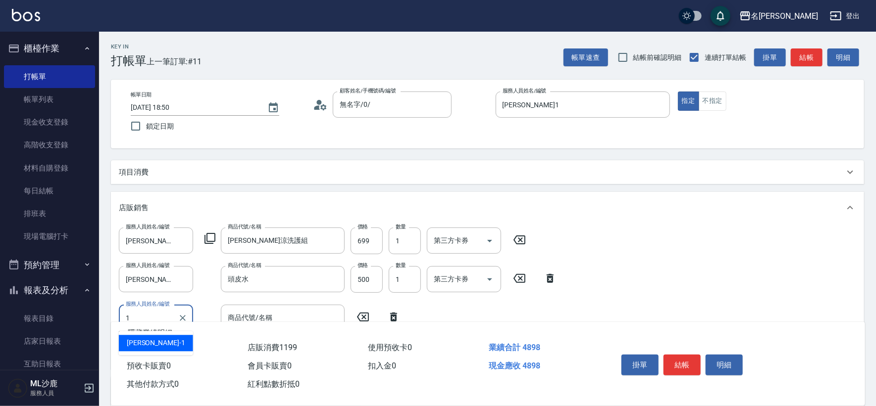
type input "[PERSON_NAME]1"
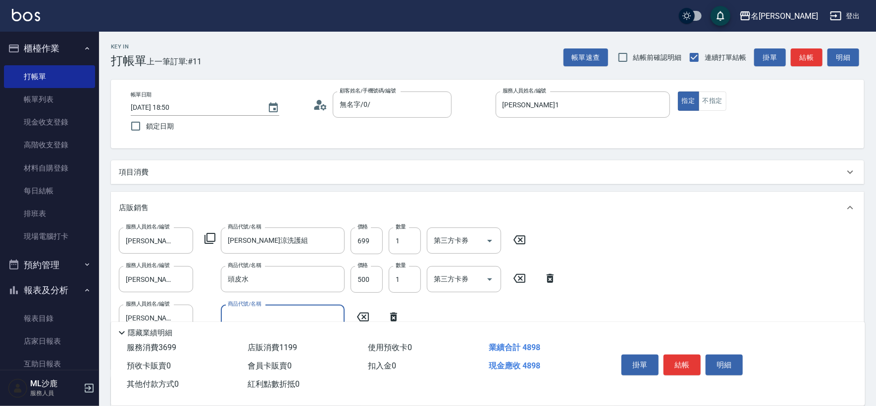
scroll to position [55, 0]
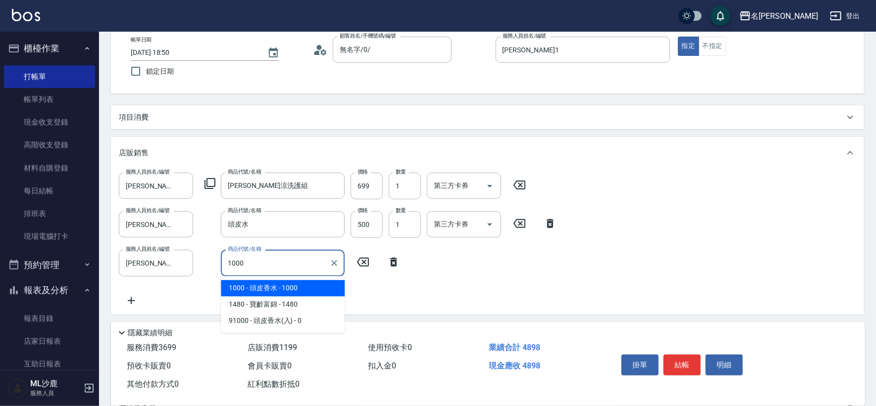
type input "頭皮香水"
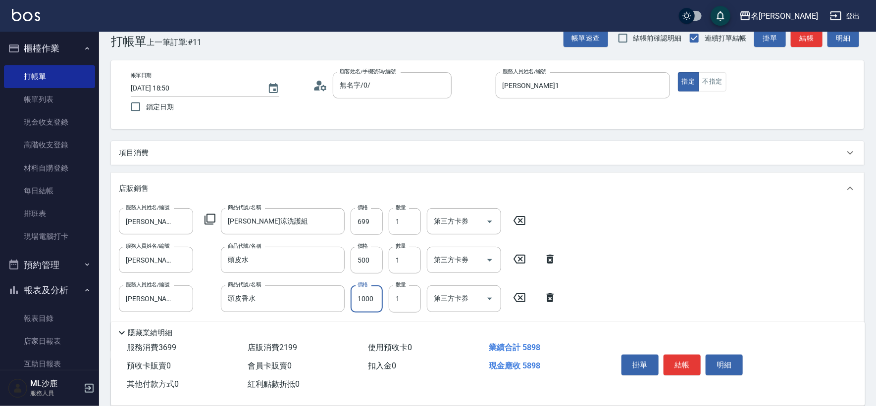
scroll to position [0, 0]
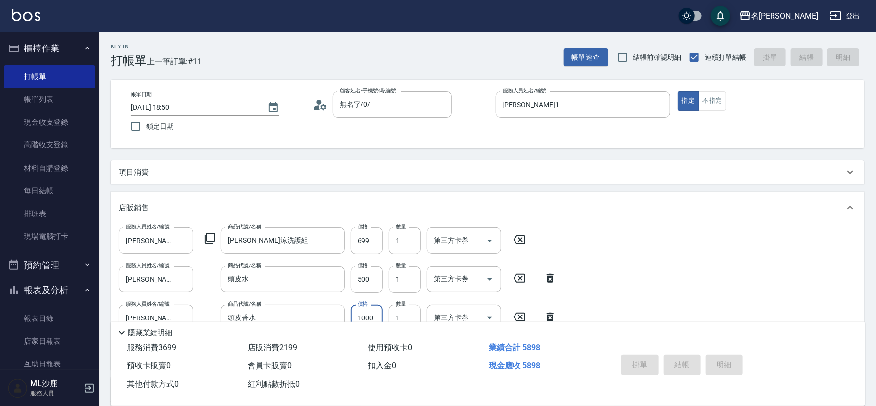
type input "[DATE] 18:51"
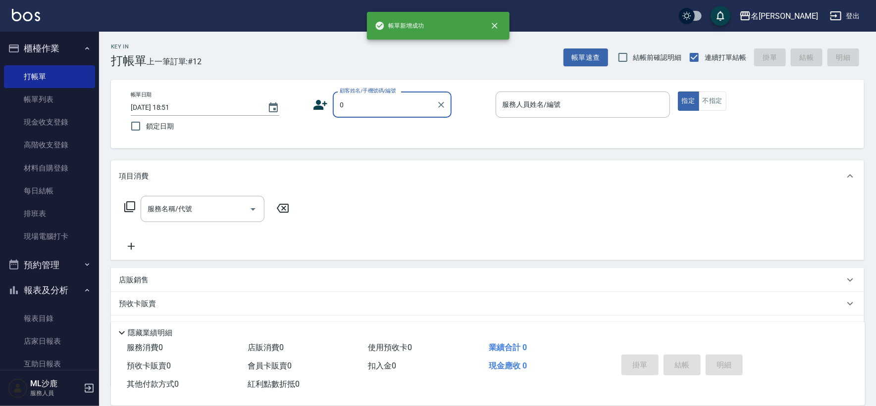
type input "無名字/0/"
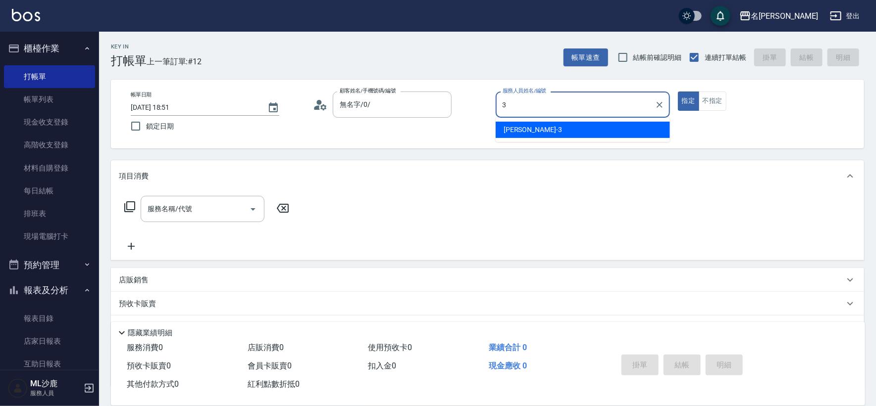
type input "[PERSON_NAME]-3"
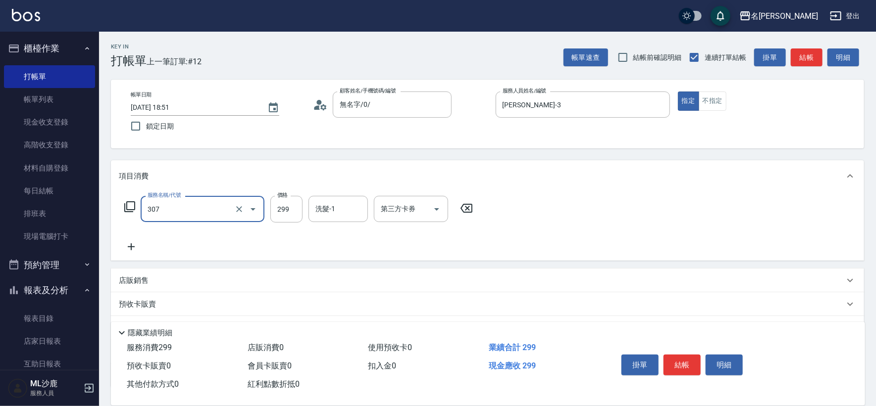
type input "剪髮(307)"
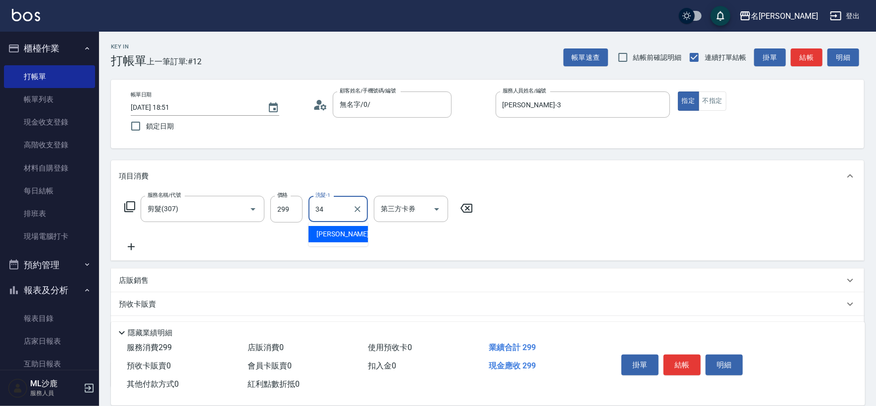
type input "[PERSON_NAME]-34"
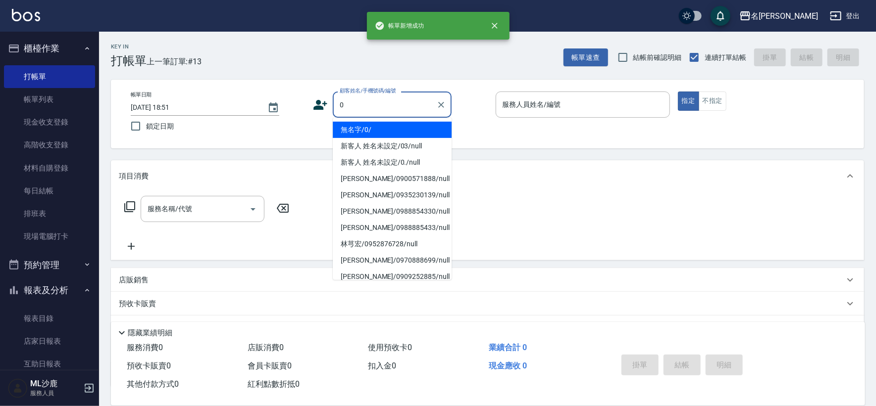
type input "無名字/0/"
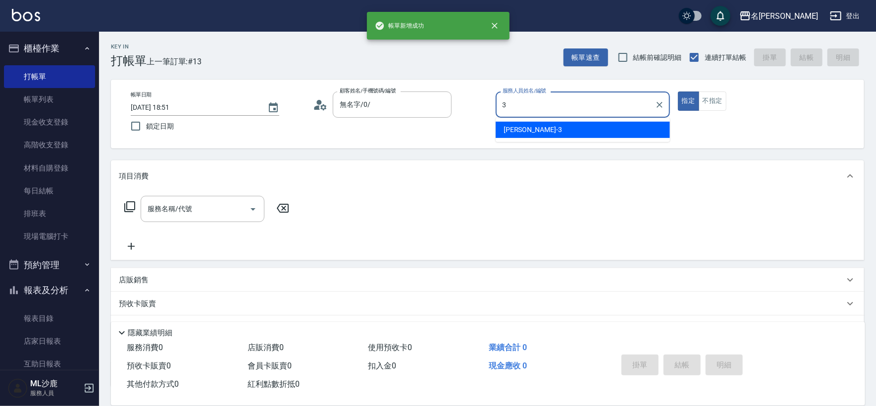
type input "[PERSON_NAME]-3"
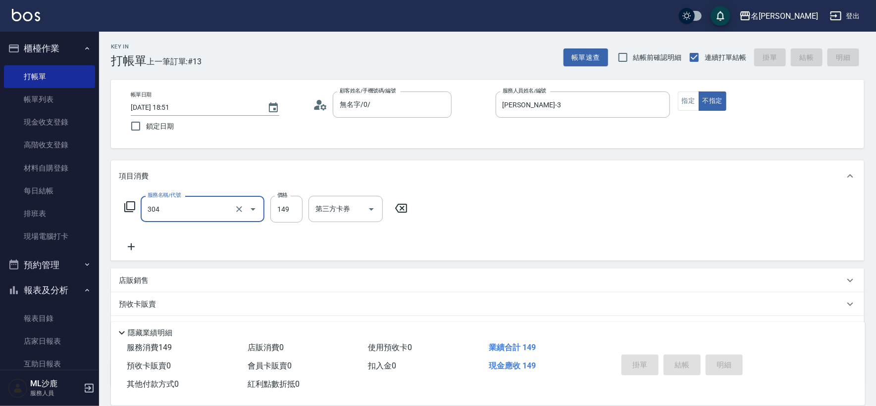
type input "304"
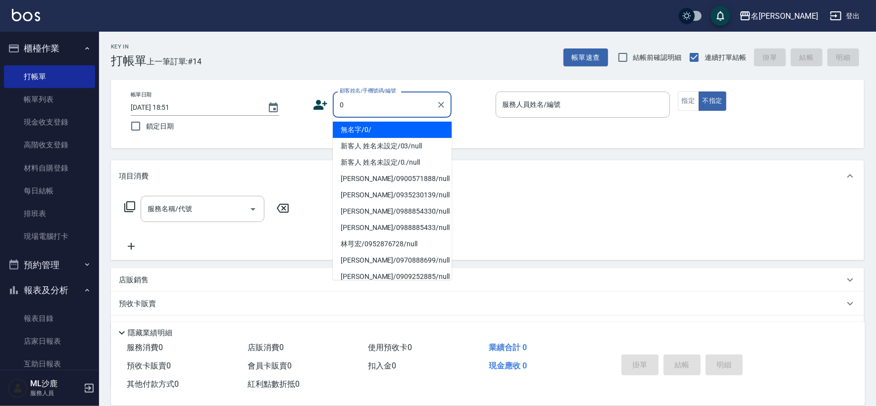
type input "無名字/0/"
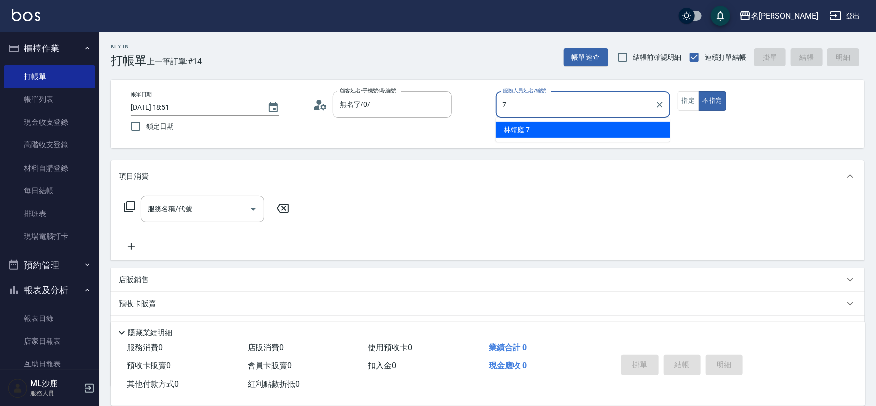
type input "[PERSON_NAME]-7"
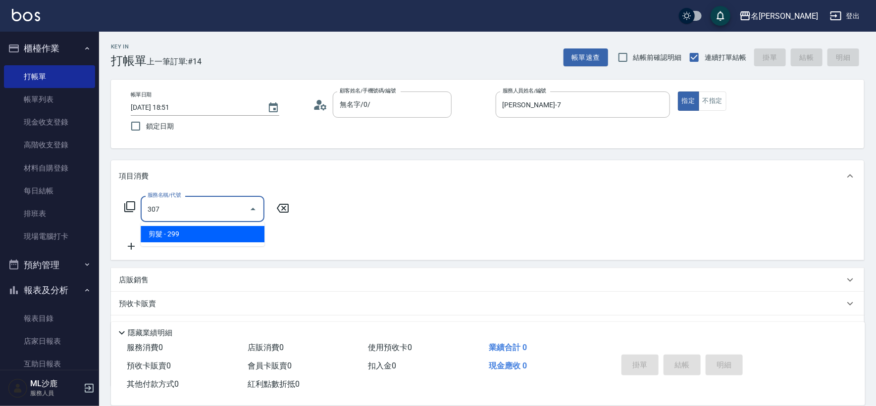
type input "剪髮(307)"
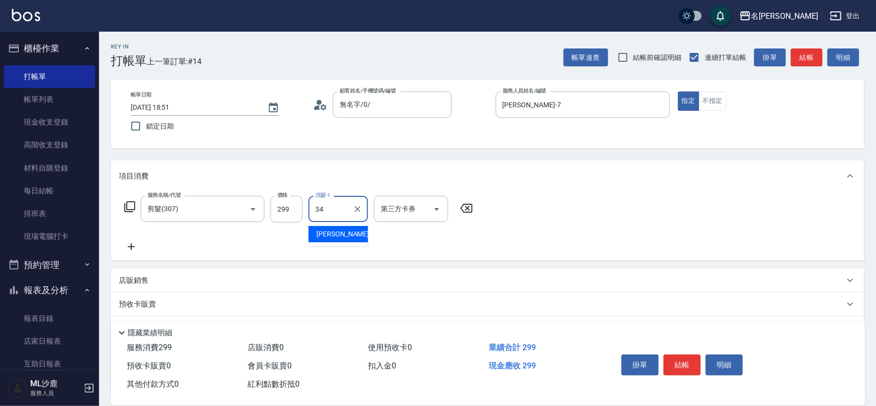
type input "[PERSON_NAME]-34"
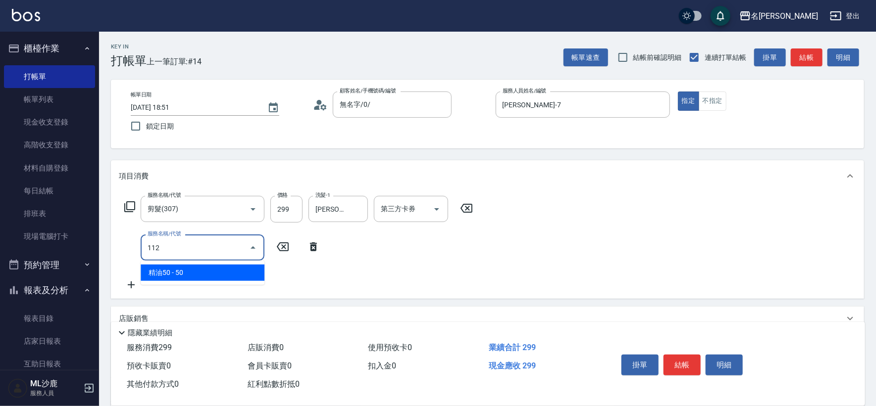
type input "精油50(112)"
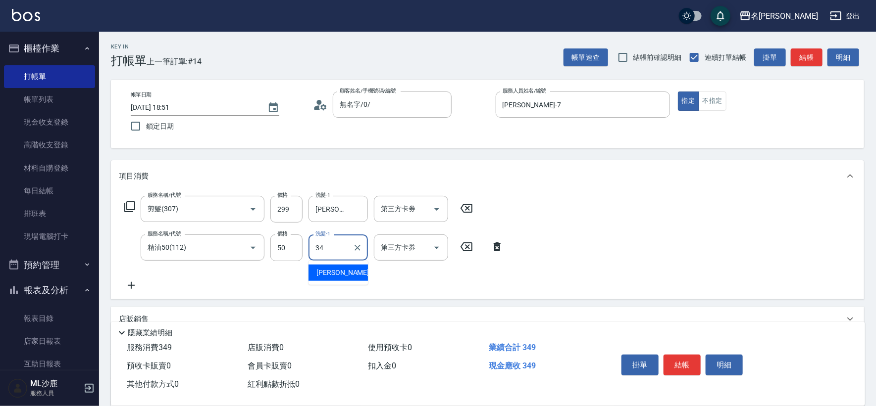
type input "[PERSON_NAME]-34"
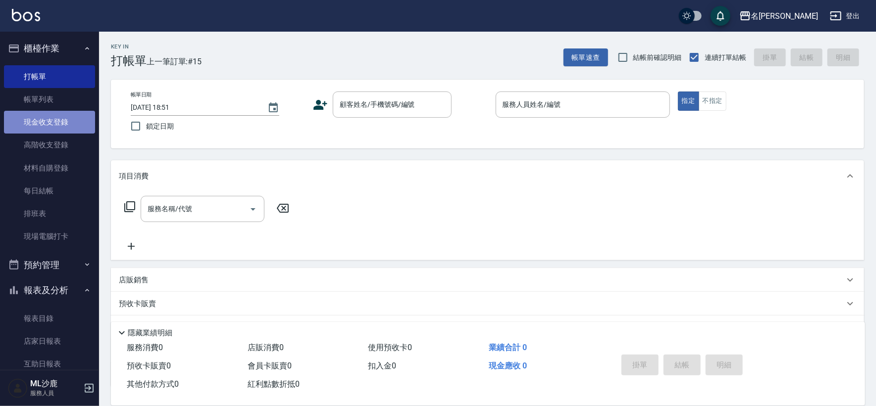
drag, startPoint x: 58, startPoint y: 119, endPoint x: 65, endPoint y: 123, distance: 7.8
click at [59, 120] on link "現金收支登錄" at bounding box center [49, 122] width 91 height 23
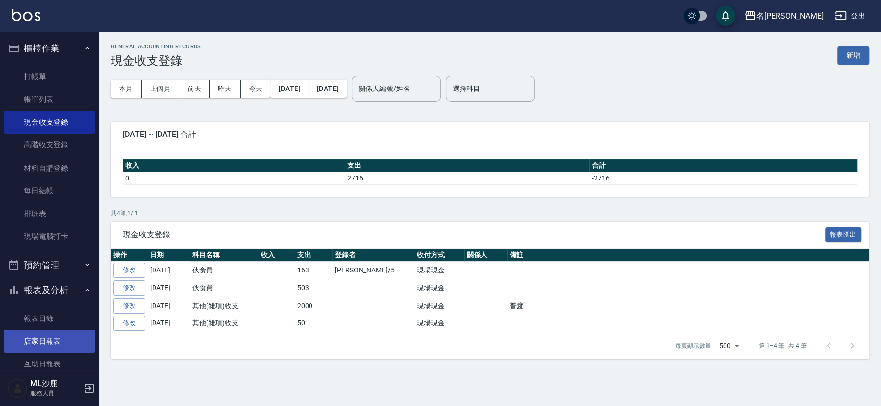
click at [31, 347] on link "店家日報表" at bounding box center [49, 341] width 91 height 23
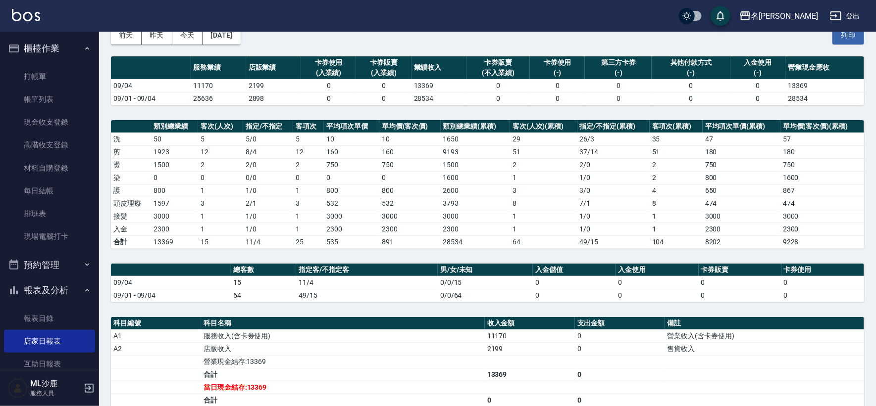
scroll to position [110, 0]
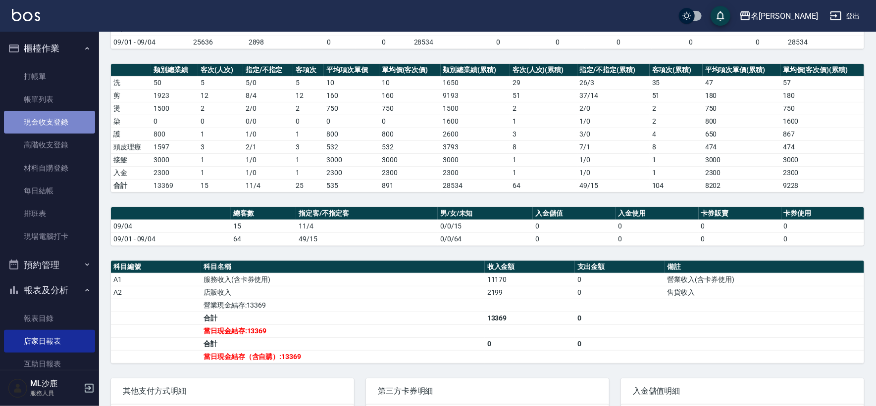
click at [67, 115] on link "現金收支登錄" at bounding box center [49, 122] width 91 height 23
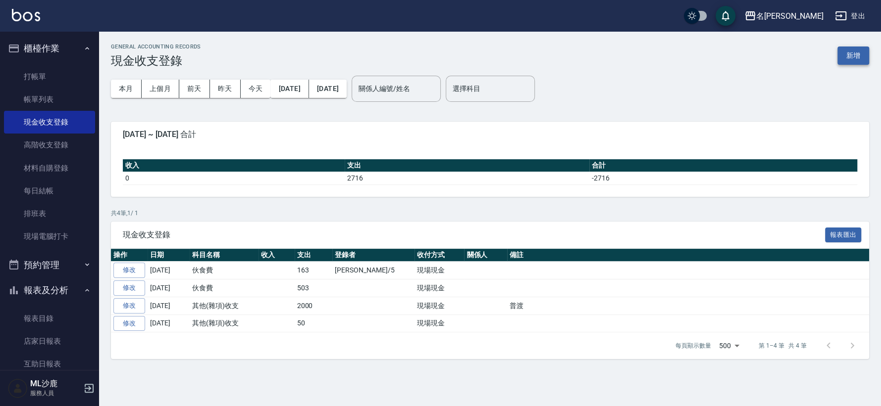
click at [851, 58] on button "新增" at bounding box center [853, 56] width 32 height 18
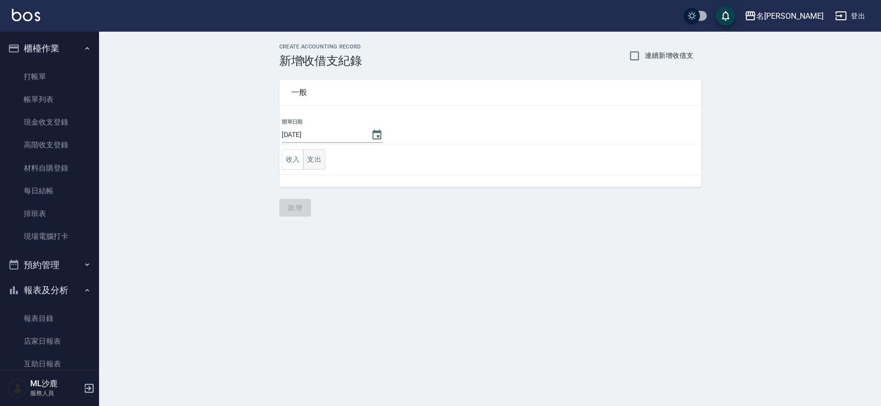
click at [307, 161] on button "支出" at bounding box center [314, 159] width 22 height 20
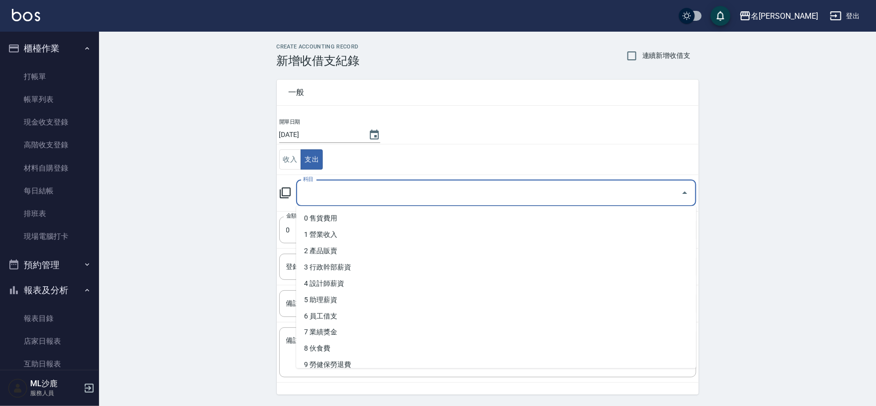
click at [328, 191] on input "科目" at bounding box center [488, 193] width 376 height 17
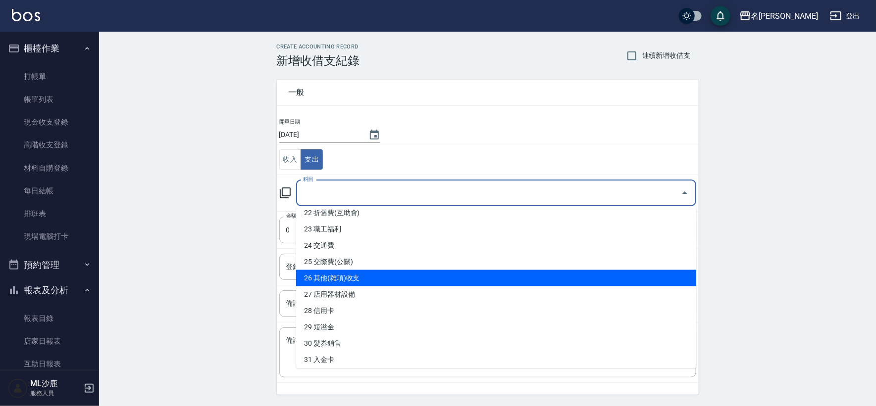
scroll to position [440, 0]
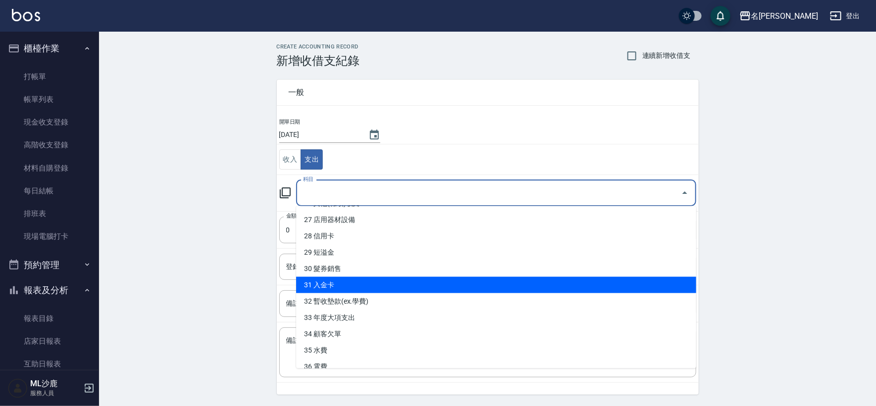
click at [351, 284] on li "31 入金卡" at bounding box center [496, 285] width 400 height 16
type input "31 入金卡"
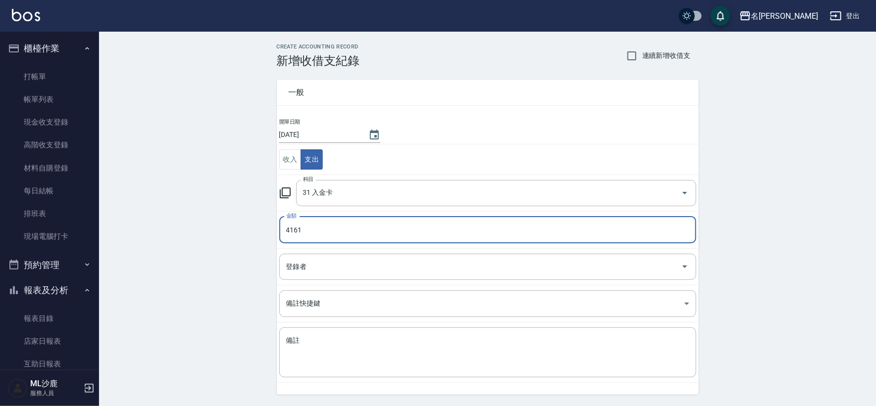
type input "4161"
click at [226, 248] on div "CREATE ACCOUNTING RECORD 新增收借支紀錄 連續新增收借支 一般 開單日期 [DATE] 收入 支出 科目 31 入金卡 科目 金額 4…" at bounding box center [487, 234] width 777 height 405
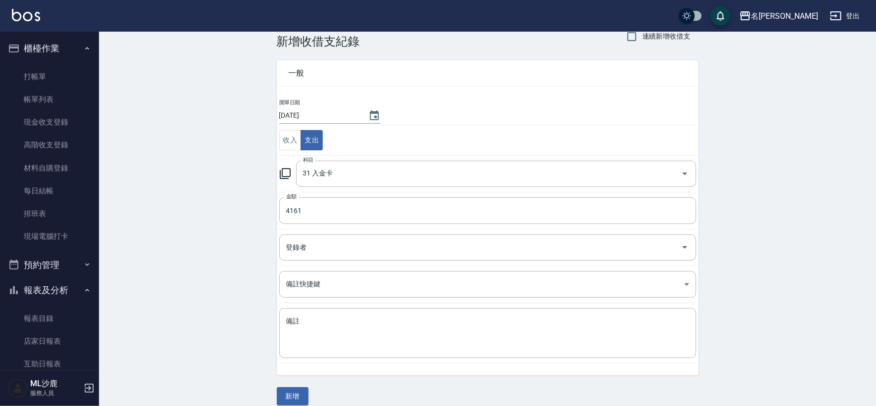
scroll to position [30, 0]
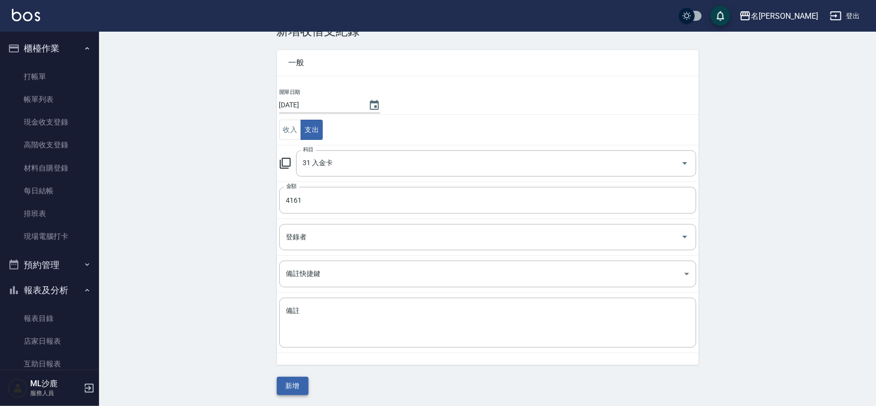
click at [278, 387] on button "新增" at bounding box center [293, 386] width 32 height 18
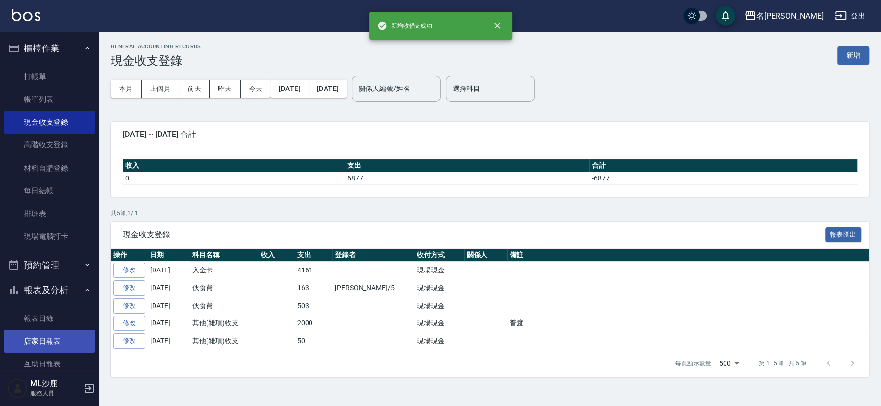
click at [45, 342] on link "店家日報表" at bounding box center [49, 341] width 91 height 23
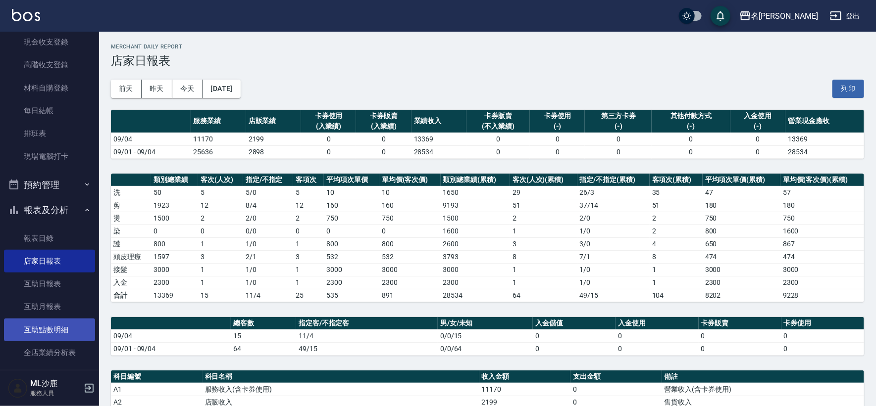
scroll to position [165, 0]
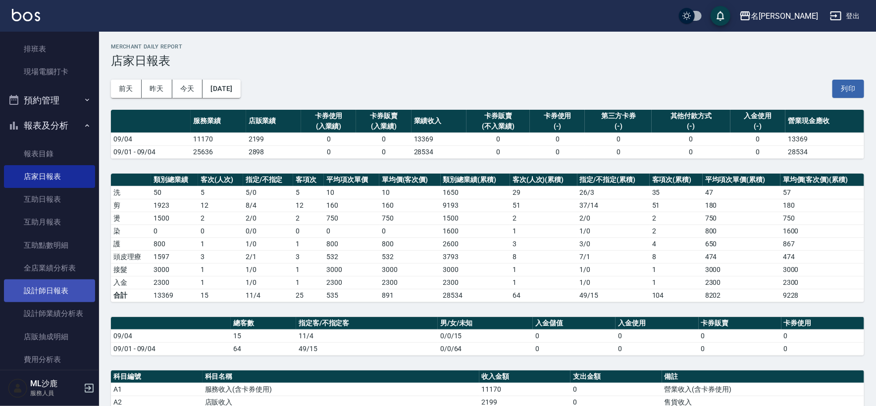
click at [53, 284] on link "設計師日報表" at bounding box center [49, 291] width 91 height 23
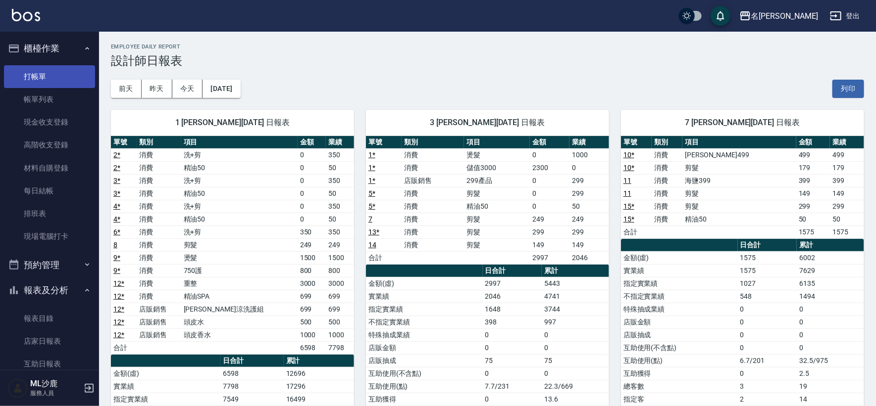
click at [25, 70] on link "打帳單" at bounding box center [49, 76] width 91 height 23
